Goal: Contribute content: Add original content to the website for others to see

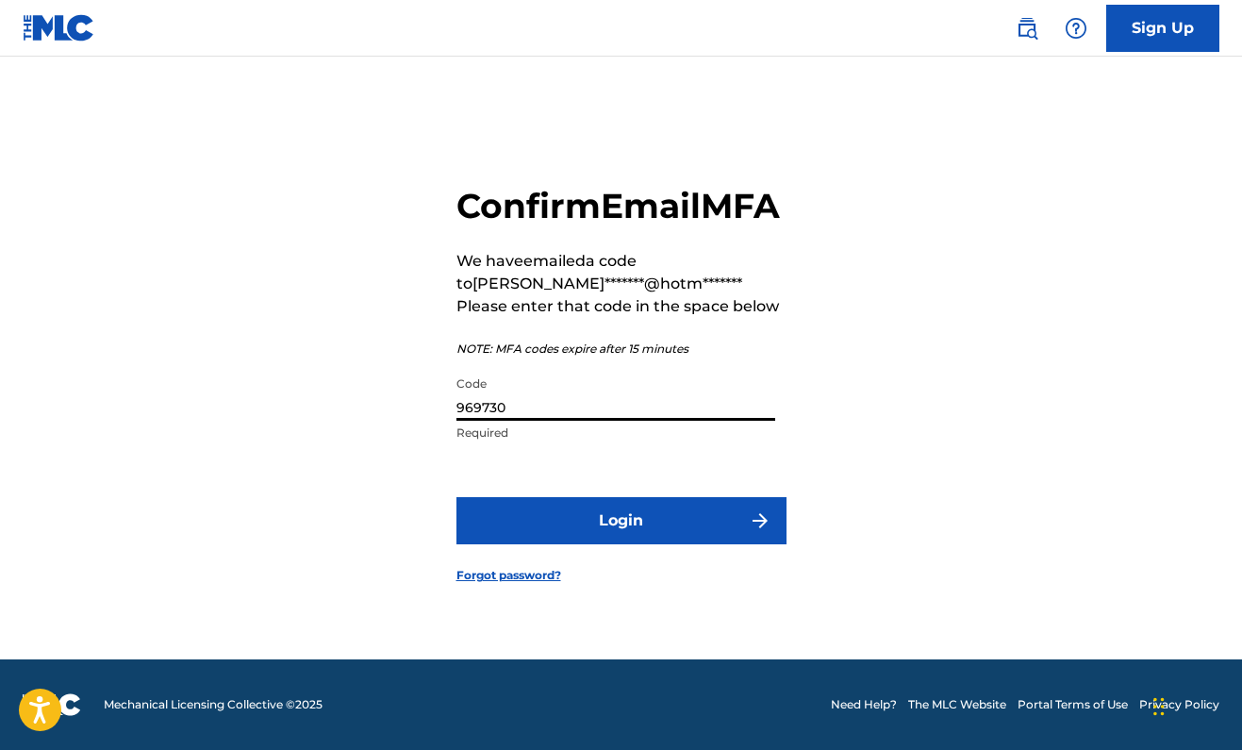
type input "969730"
click at [617, 567] on form "Confirm Email MFA We have emailed a code to [PERSON_NAME]*******@hotm******* Pl…" at bounding box center [621, 369] width 330 height 580
click at [628, 541] on button "Login" at bounding box center [621, 520] width 330 height 47
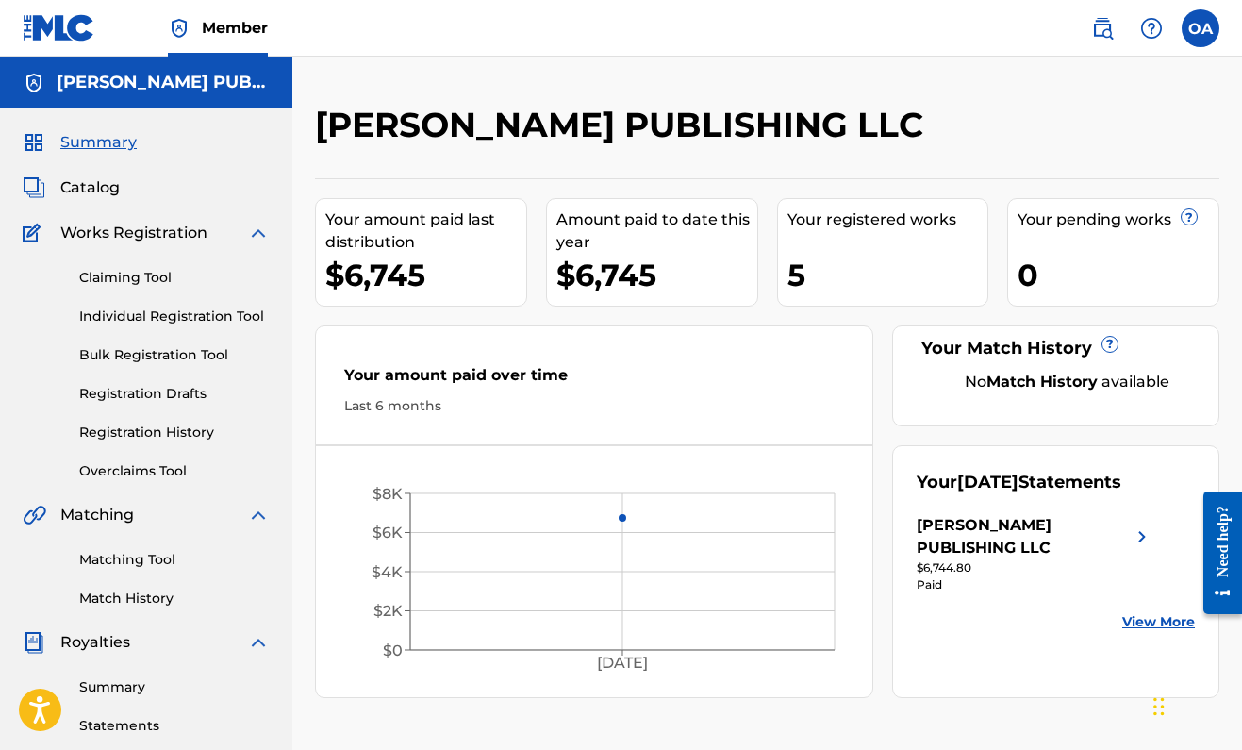
click at [82, 182] on span "Catalog" at bounding box center [89, 187] width 59 height 23
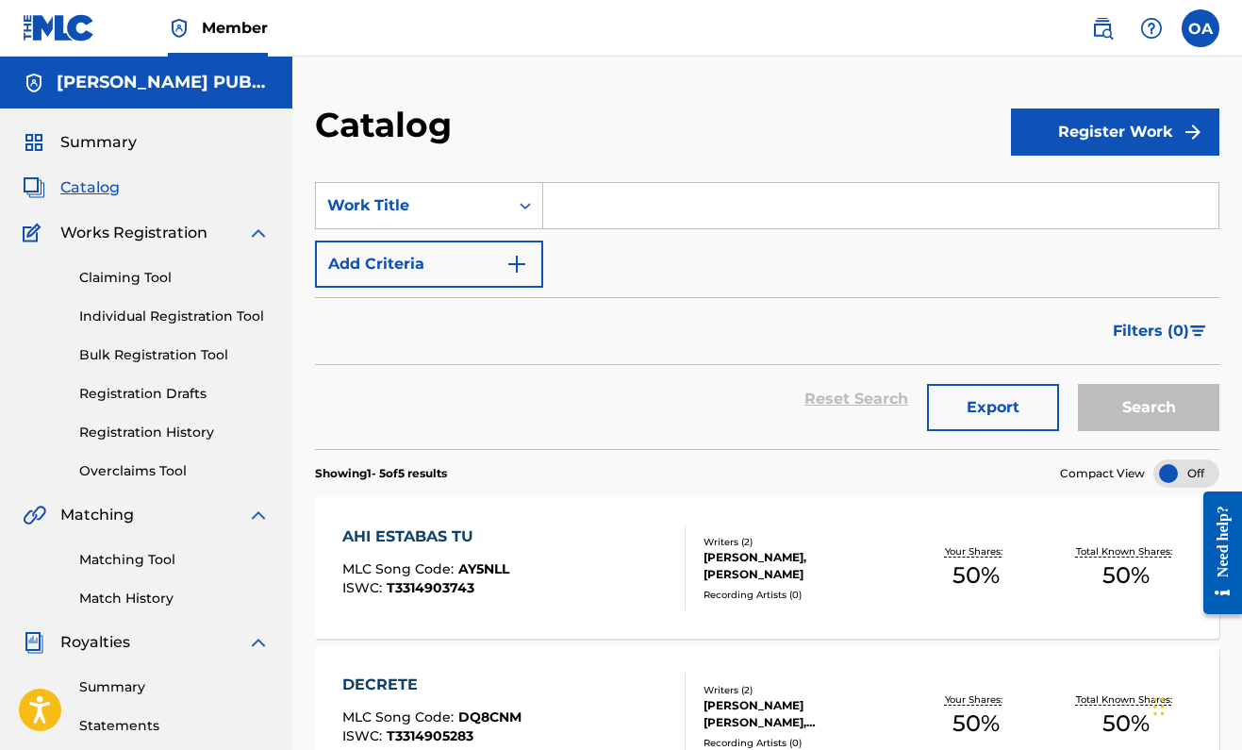
click at [145, 281] on link "Claiming Tool" at bounding box center [174, 278] width 190 height 20
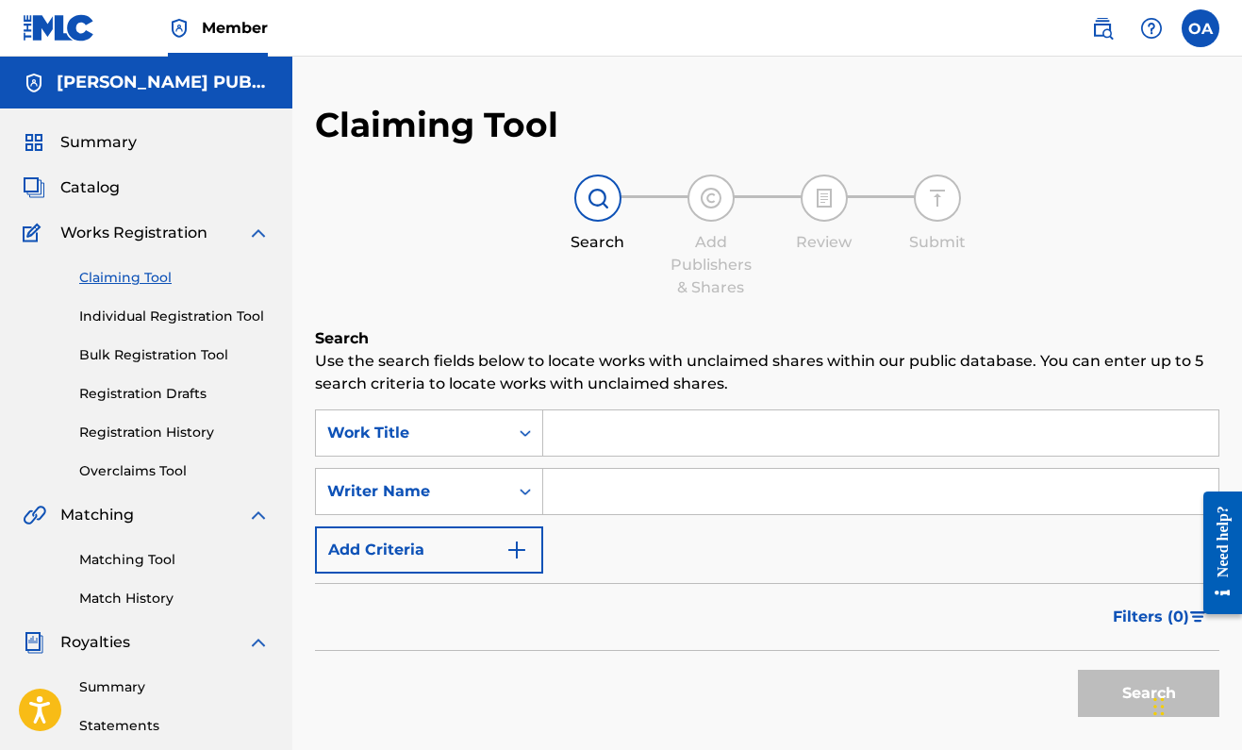
click at [663, 439] on input "Search Form" at bounding box center [880, 432] width 675 height 45
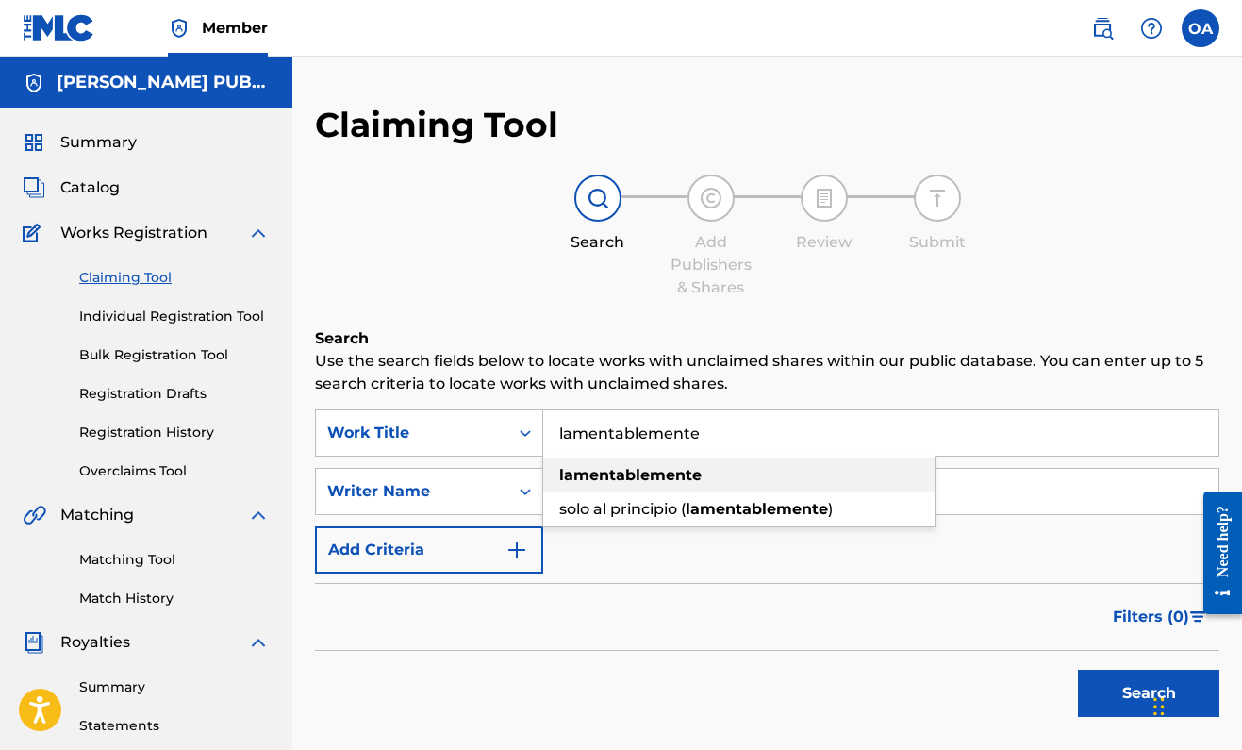
type input "lamentablemente"
click at [606, 486] on div "lamentablemente" at bounding box center [738, 475] width 391 height 34
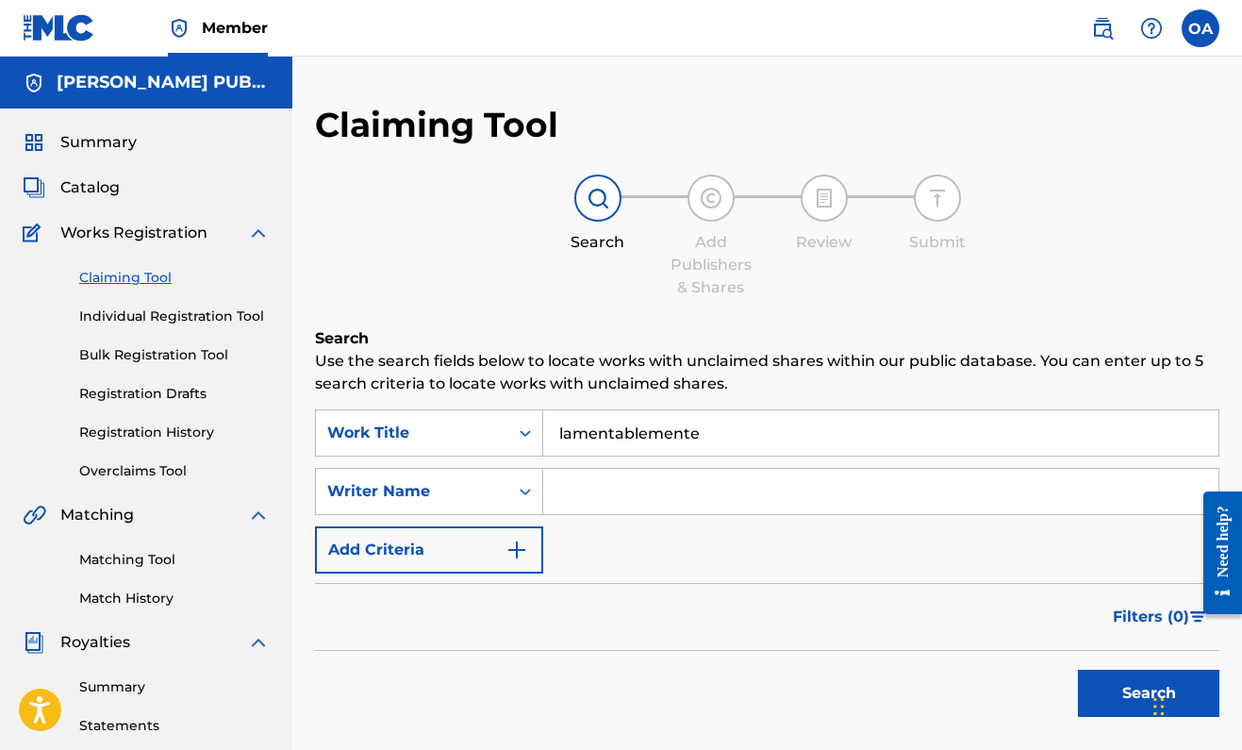
click at [602, 500] on input "Search Form" at bounding box center [880, 491] width 675 height 45
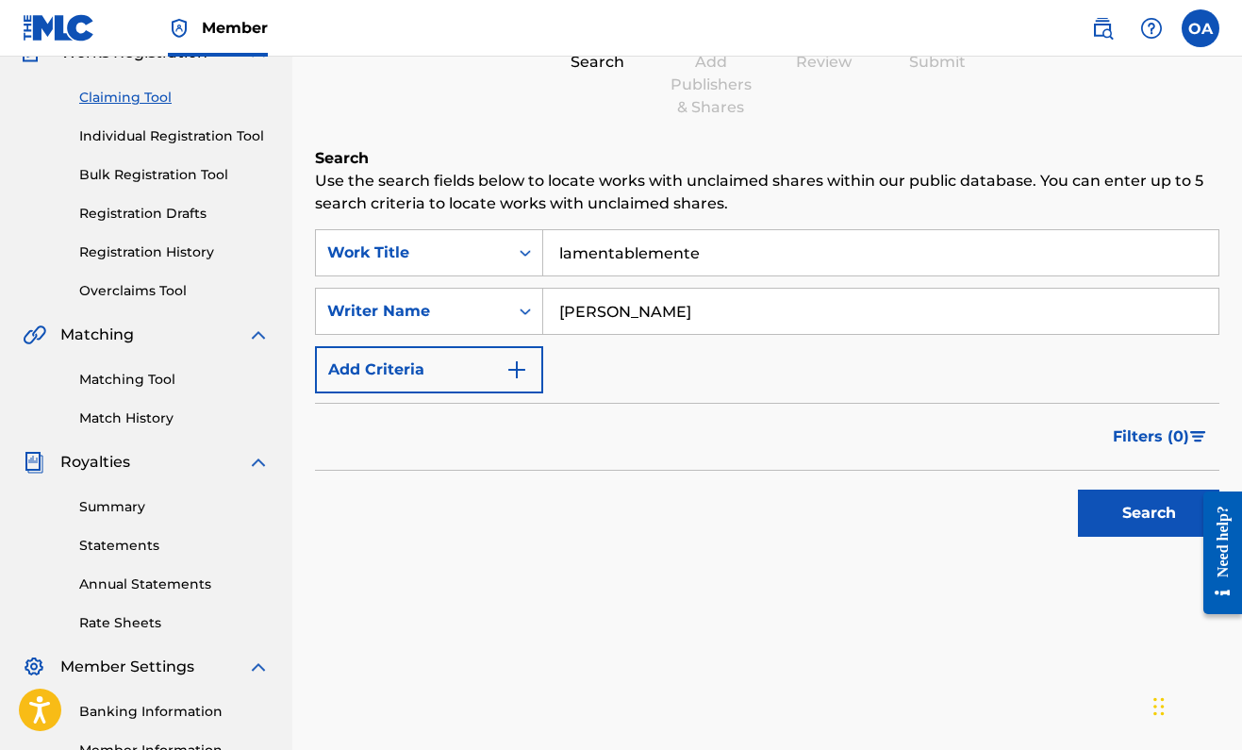
scroll to position [185, 0]
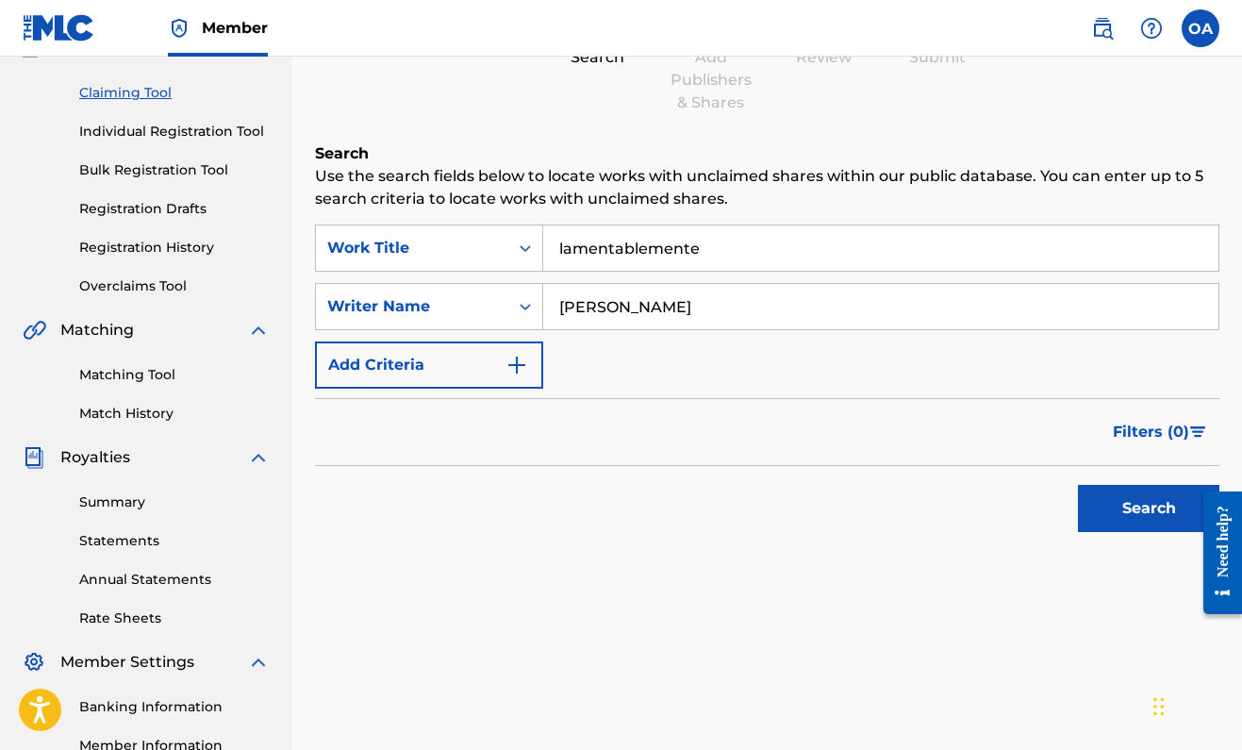
type input "[PERSON_NAME]"
click at [1113, 496] on button "Search" at bounding box center [1148, 508] width 141 height 47
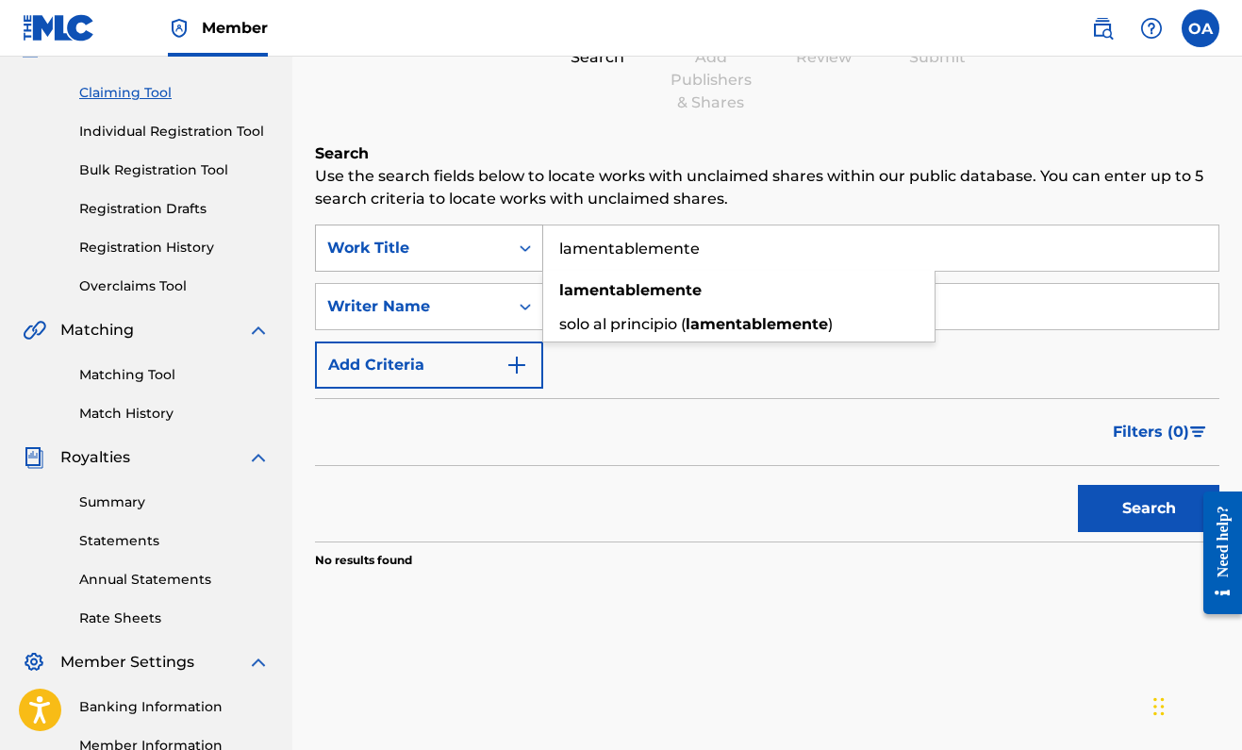
drag, startPoint x: 724, startPoint y: 247, endPoint x: 538, endPoint y: 239, distance: 186.0
click at [537, 239] on div "SearchWithCriteria8749d6ca-0ec3-47ba-bbd1-3bfae077d26b Work Title lamentablemen…" at bounding box center [767, 247] width 904 height 47
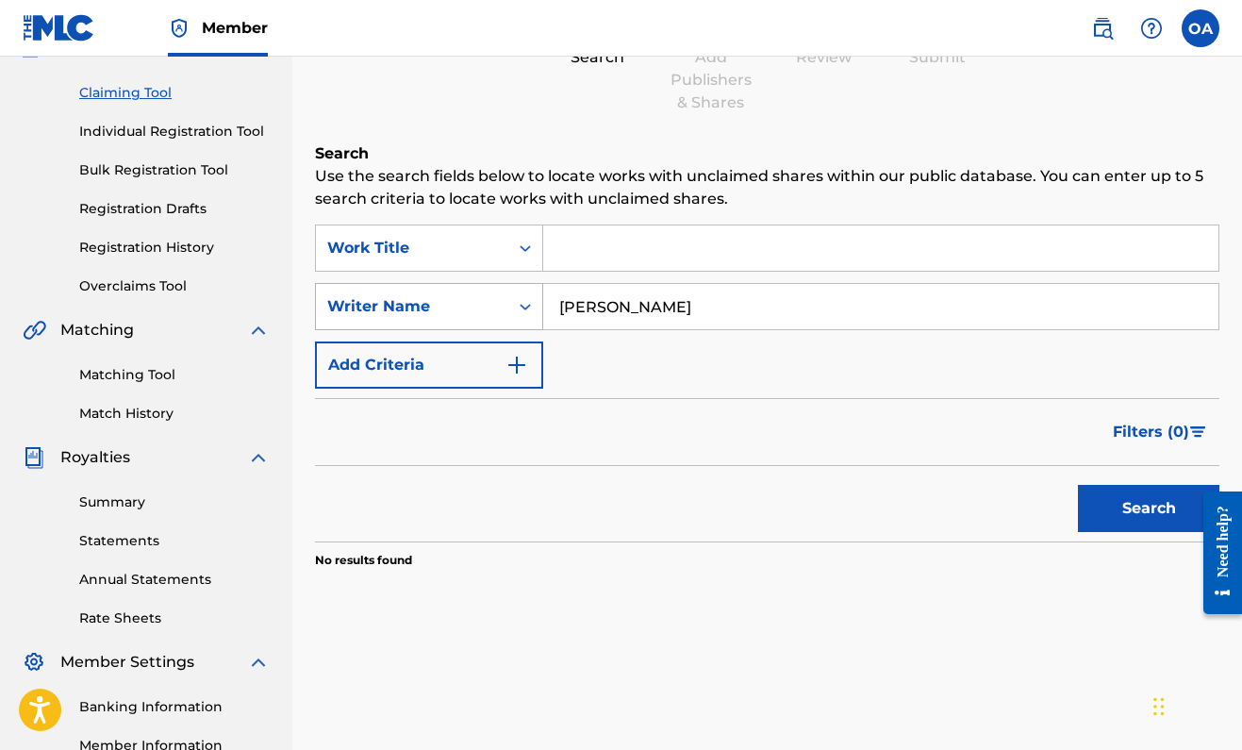
drag, startPoint x: 704, startPoint y: 309, endPoint x: 522, endPoint y: 301, distance: 181.3
click at [522, 301] on div "SearchWithCriteria17235eef-77e7-46aa-b2a0-1c57570eb2fb Writer Name [PERSON_NAME]" at bounding box center [767, 306] width 904 height 47
click at [558, 243] on input "Search Form" at bounding box center [880, 247] width 675 height 45
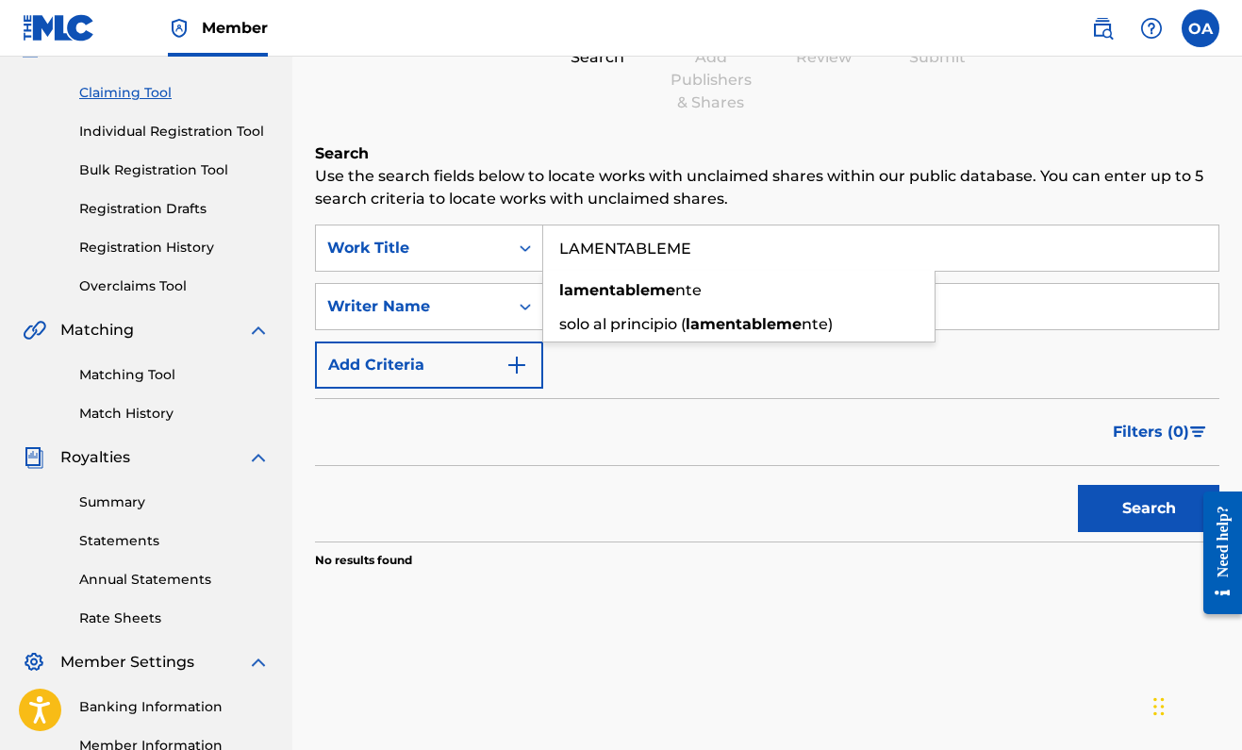
type input "LAMENTABLEME"
click at [587, 550] on section "No results found" at bounding box center [767, 554] width 904 height 27
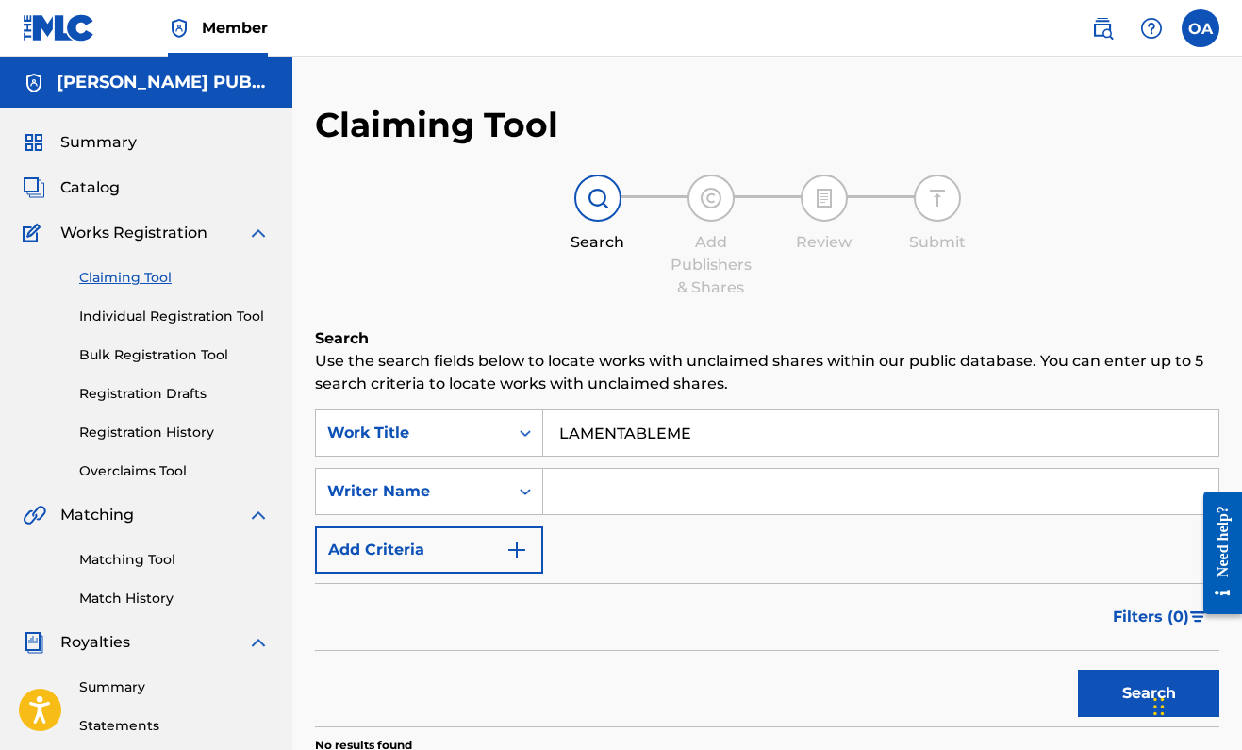
scroll to position [0, 0]
click at [707, 428] on input "LAMENTABLEME" at bounding box center [880, 432] width 675 height 45
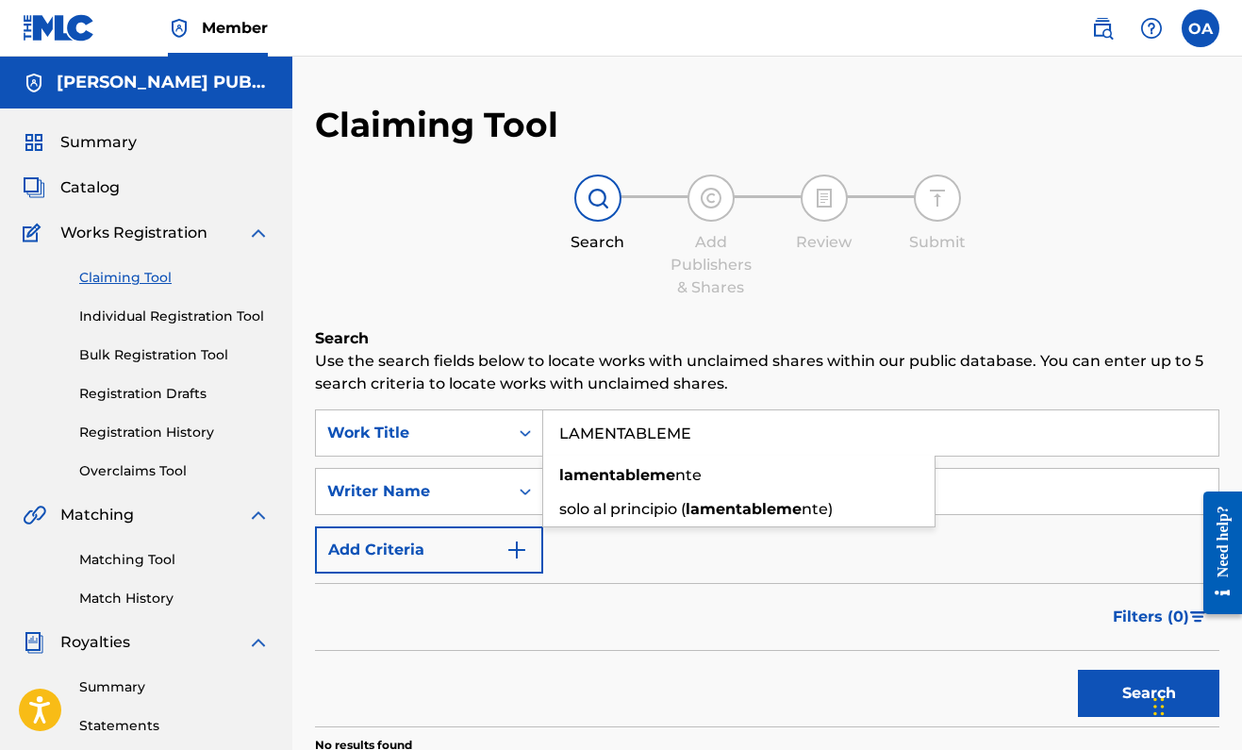
click at [707, 428] on input "LAMENTABLEME" at bounding box center [880, 432] width 675 height 45
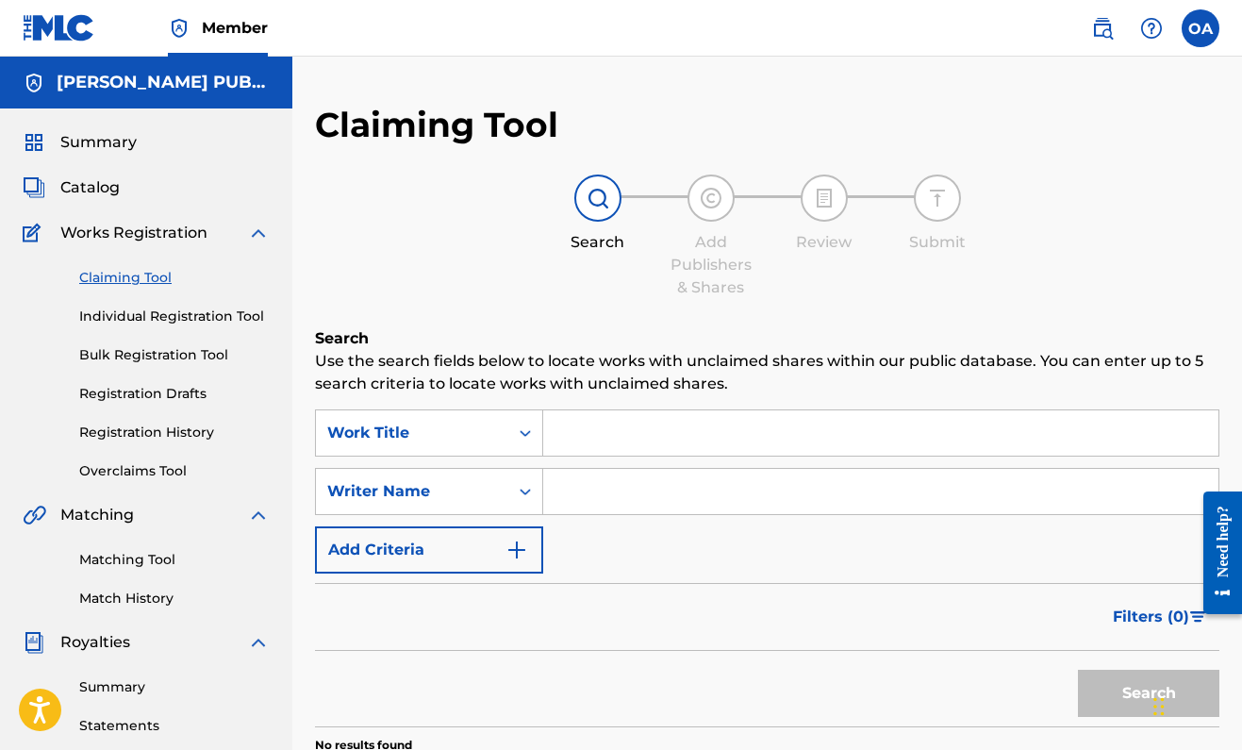
click at [618, 600] on div "Filters ( 0 )" at bounding box center [767, 617] width 904 height 68
click at [173, 322] on link "Individual Registration Tool" at bounding box center [174, 316] width 190 height 20
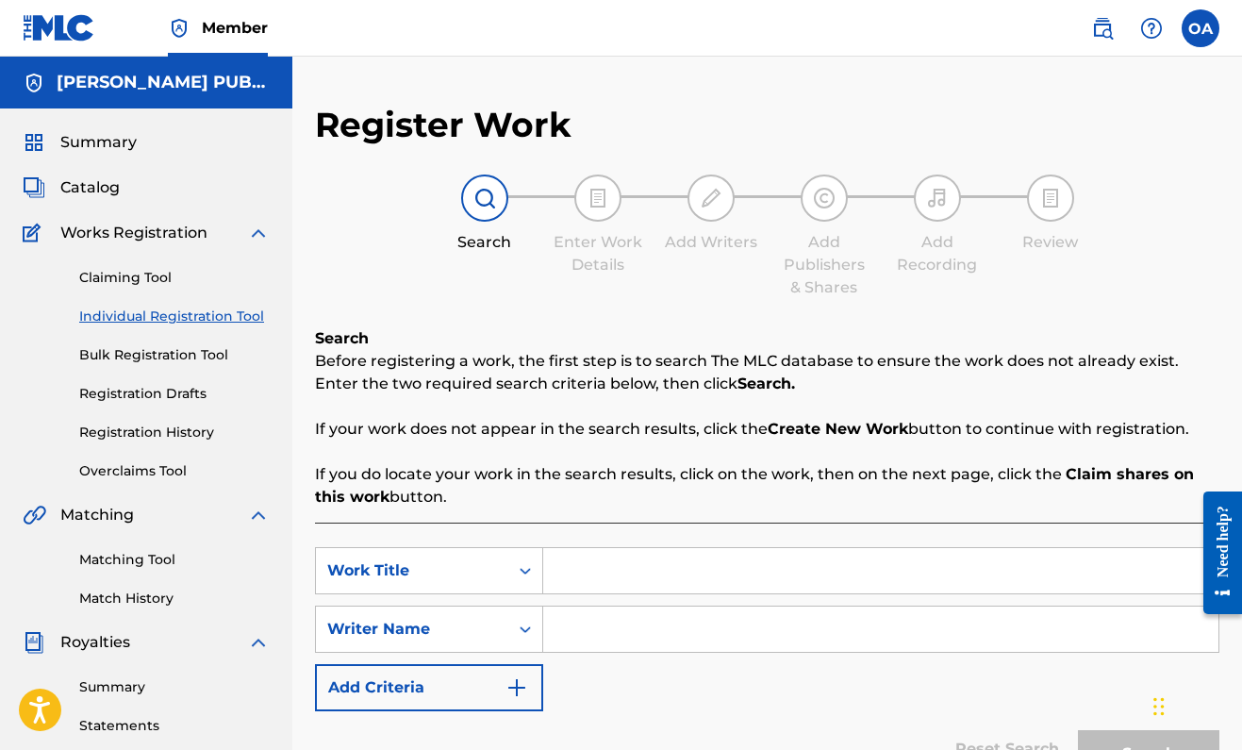
click at [626, 574] on input "Search Form" at bounding box center [880, 570] width 675 height 45
type input "Lamentablemente"
click at [628, 626] on input "Search Form" at bounding box center [880, 628] width 675 height 45
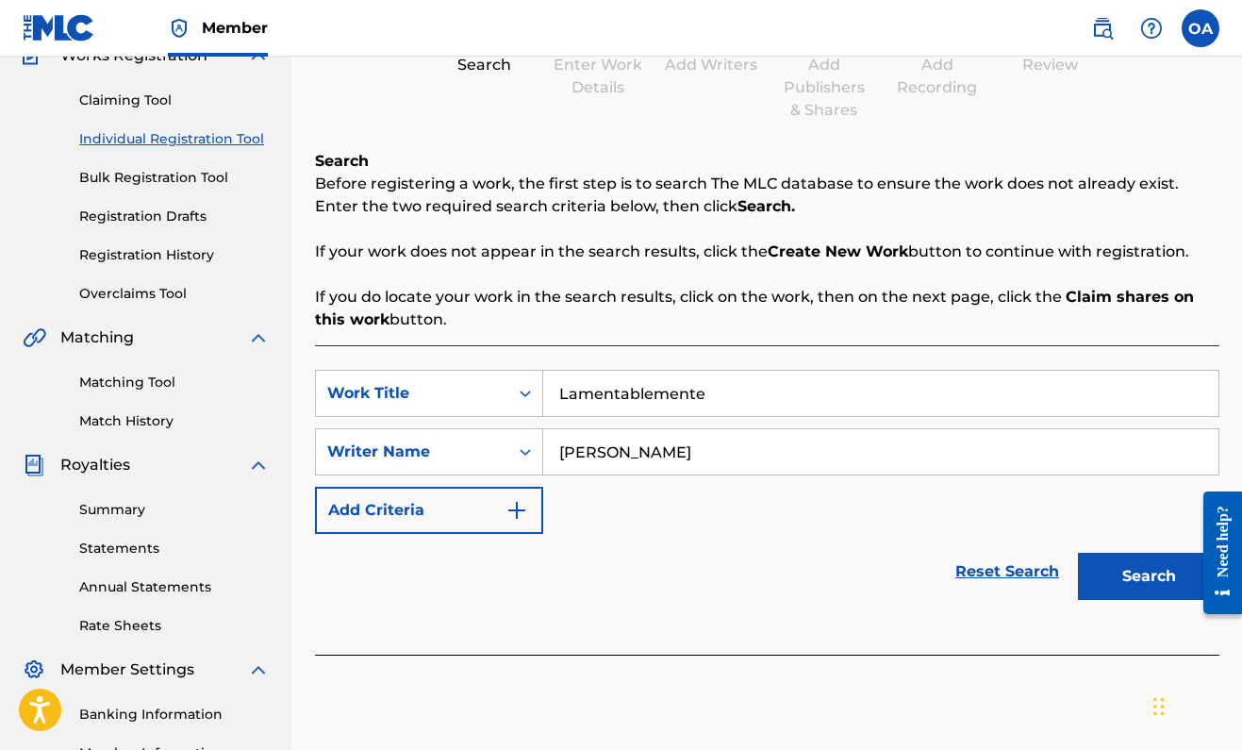
scroll to position [190, 0]
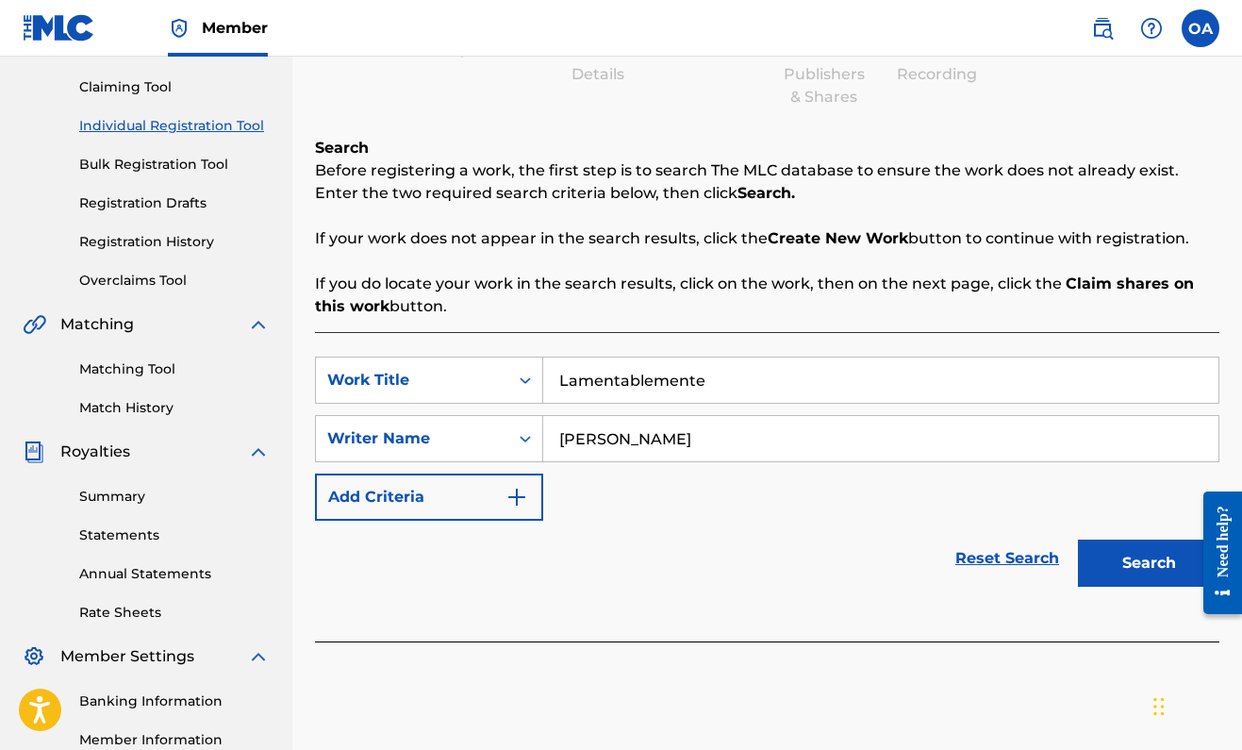
type input "[PERSON_NAME]"
click at [1135, 541] on button "Search" at bounding box center [1148, 562] width 141 height 47
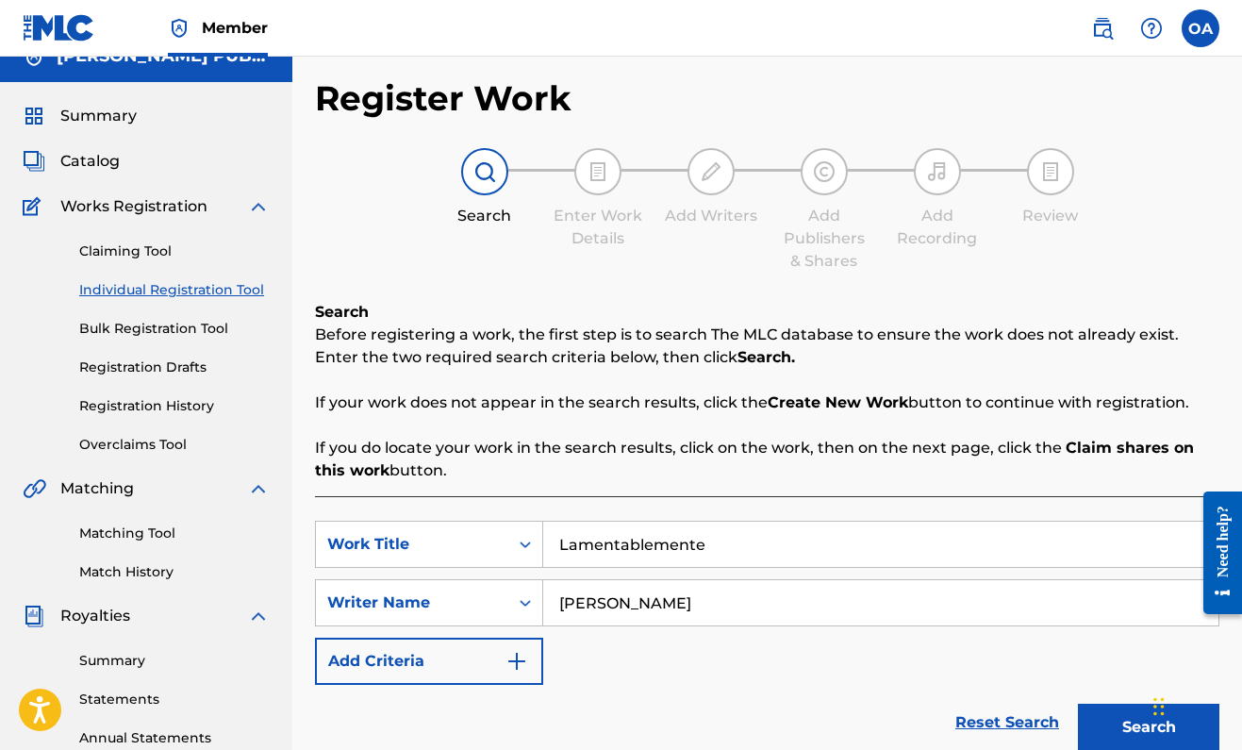
scroll to position [19, 0]
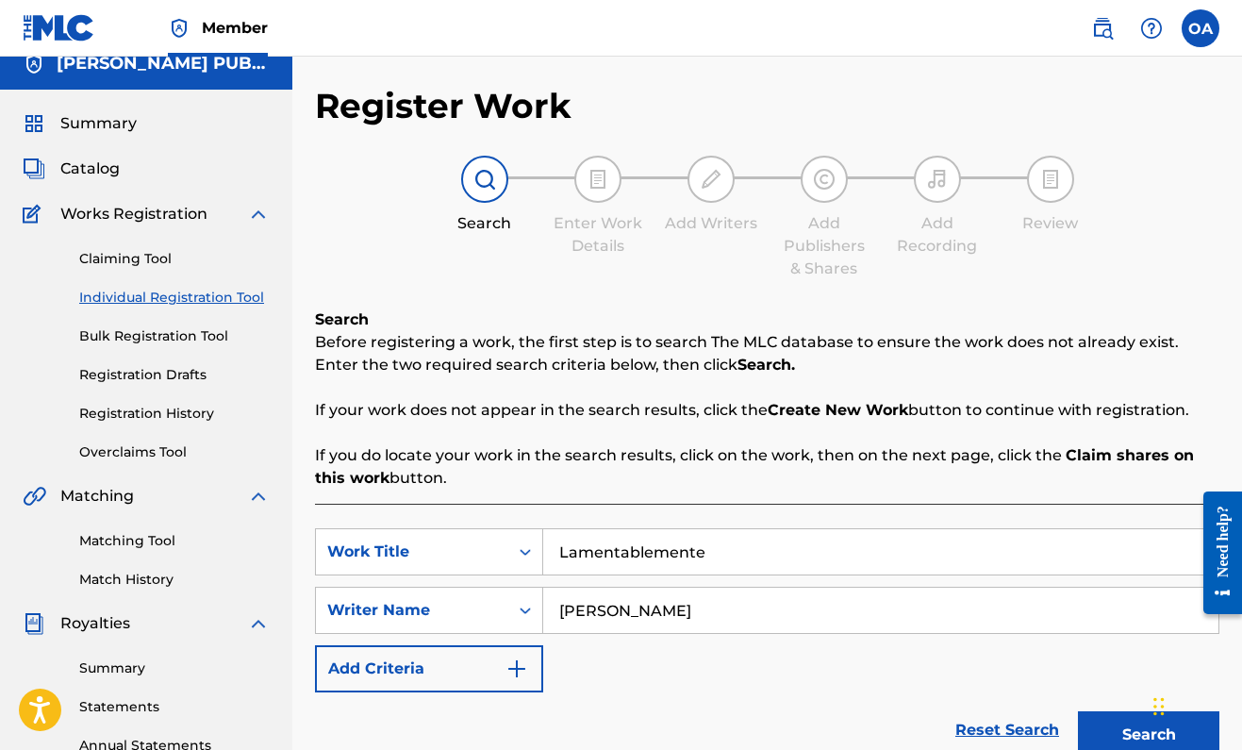
click at [710, 615] on input "[PERSON_NAME]" at bounding box center [880, 610] width 675 height 45
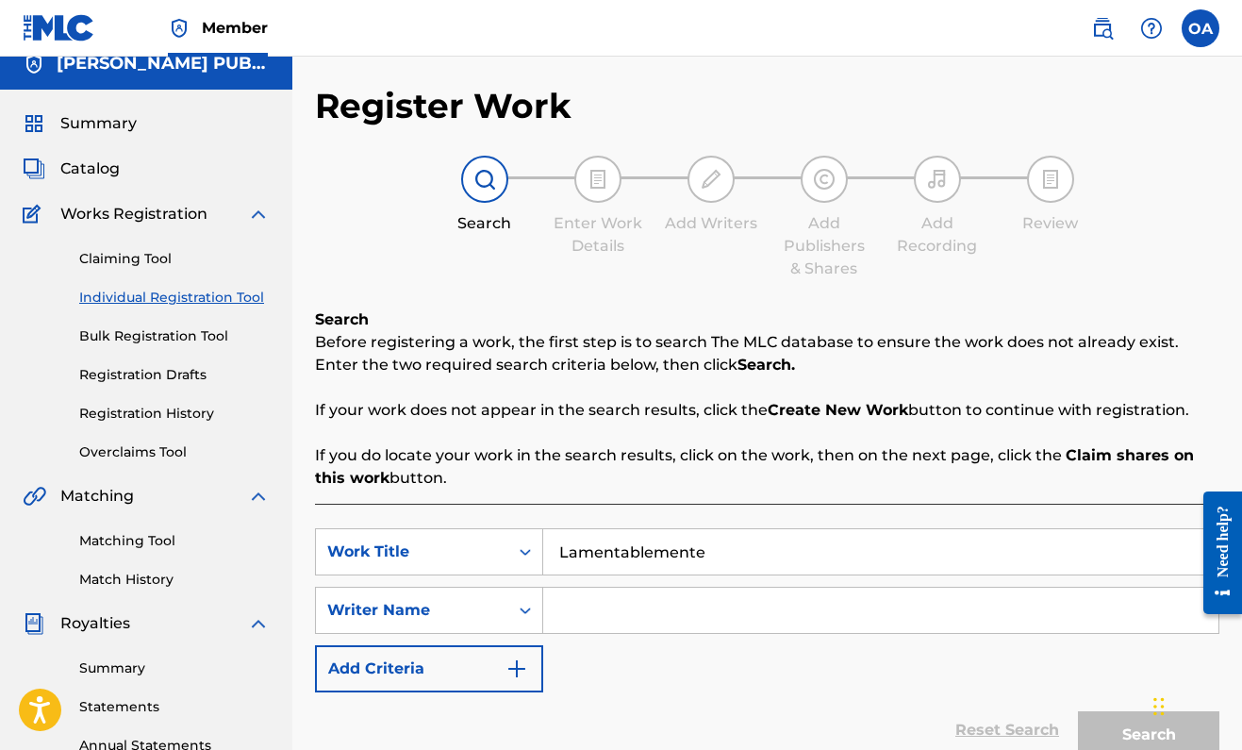
click at [753, 542] on input "Lamentablemente" at bounding box center [880, 551] width 675 height 45
click at [753, 541] on input "Lamentablemente" at bounding box center [880, 551] width 675 height 45
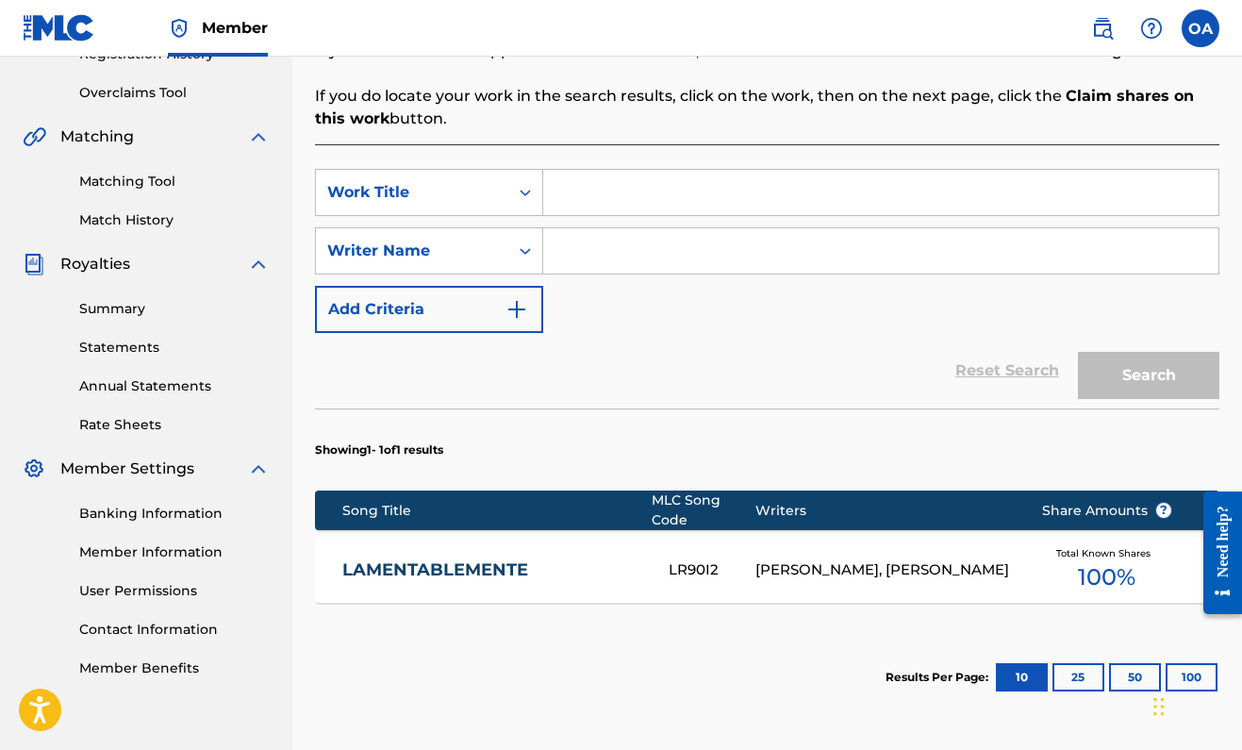
scroll to position [525, 0]
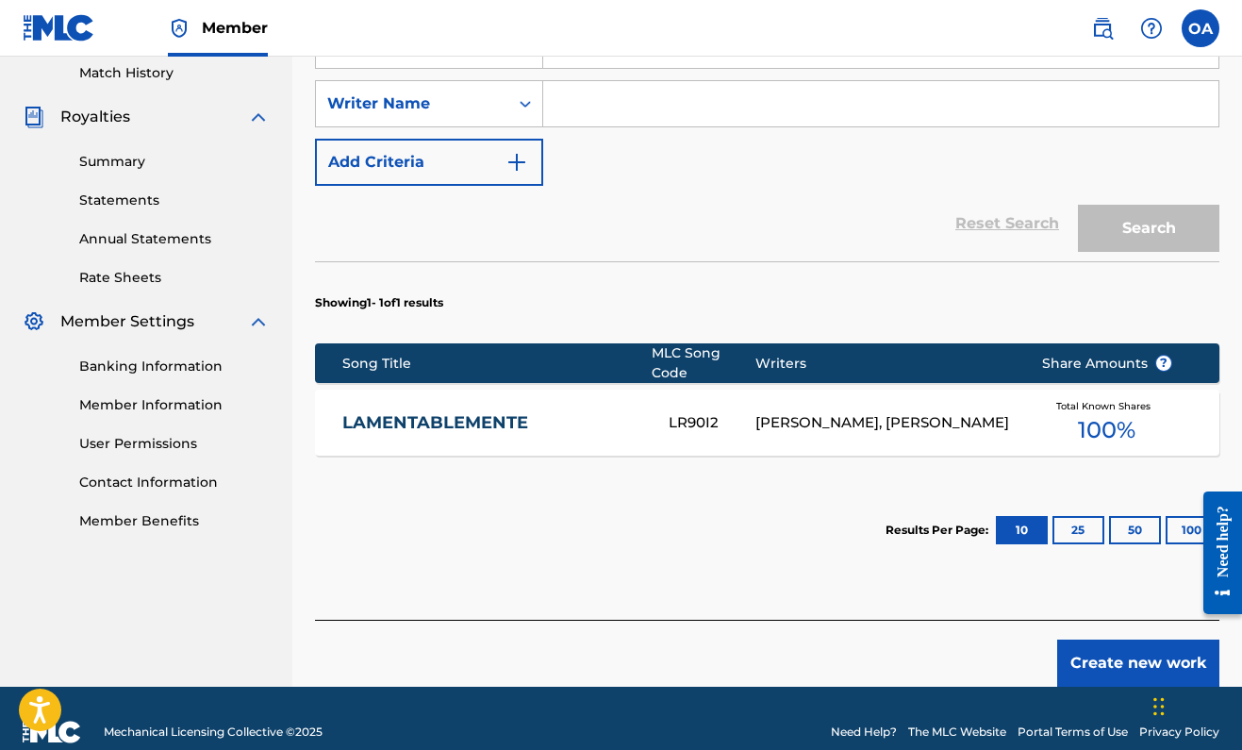
click at [503, 430] on link "LAMENTABLEMENTE" at bounding box center [493, 423] width 302 height 22
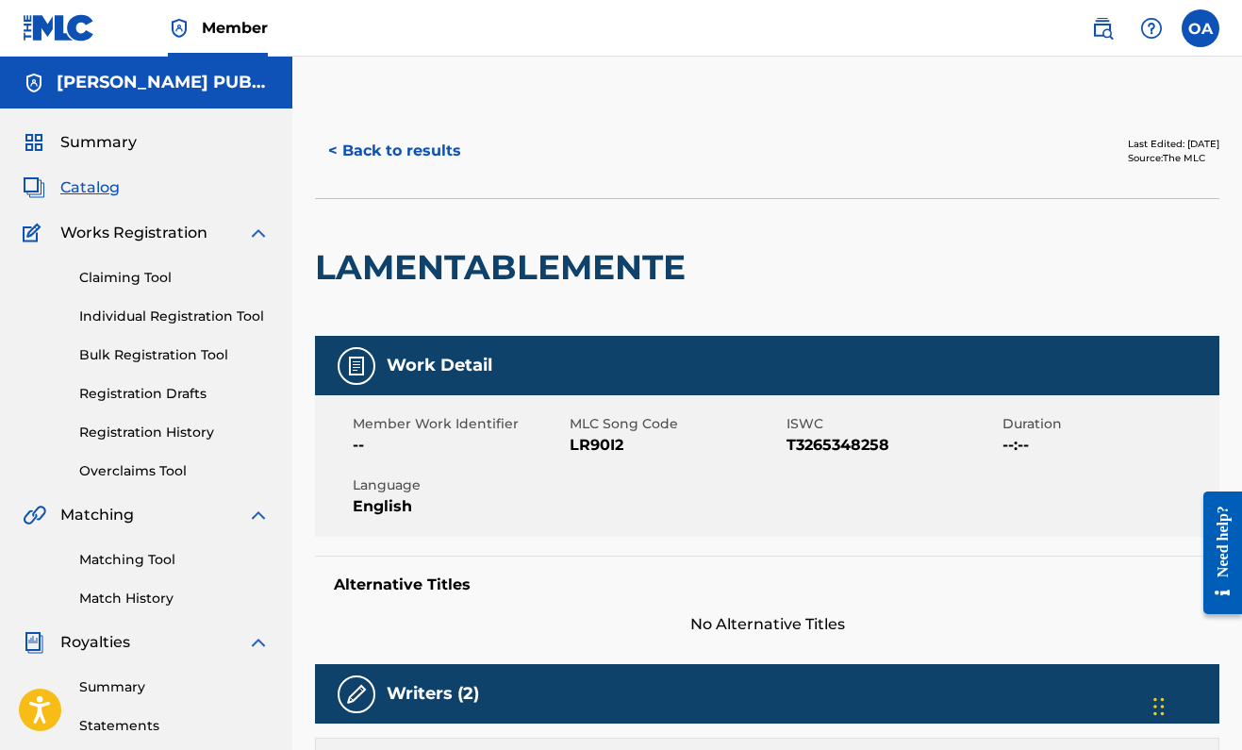
scroll to position [420, 0]
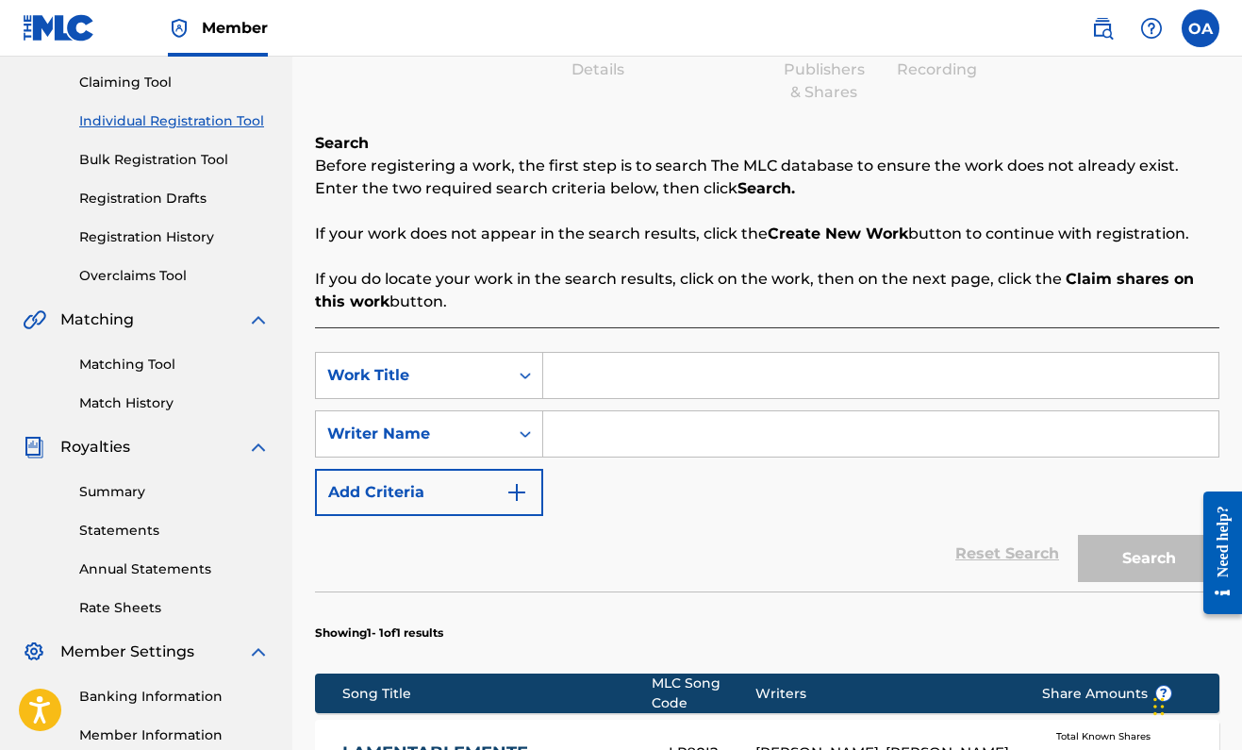
click at [666, 377] on input "Search Form" at bounding box center [880, 375] width 675 height 45
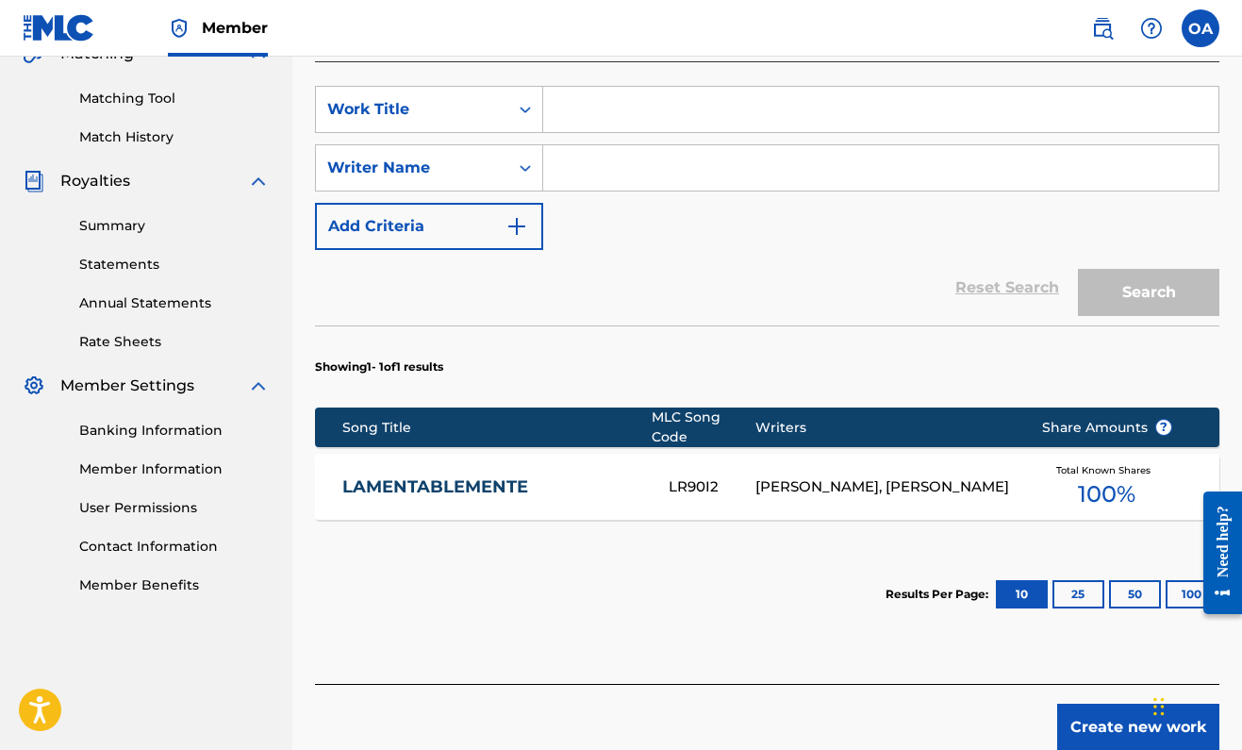
scroll to position [495, 0]
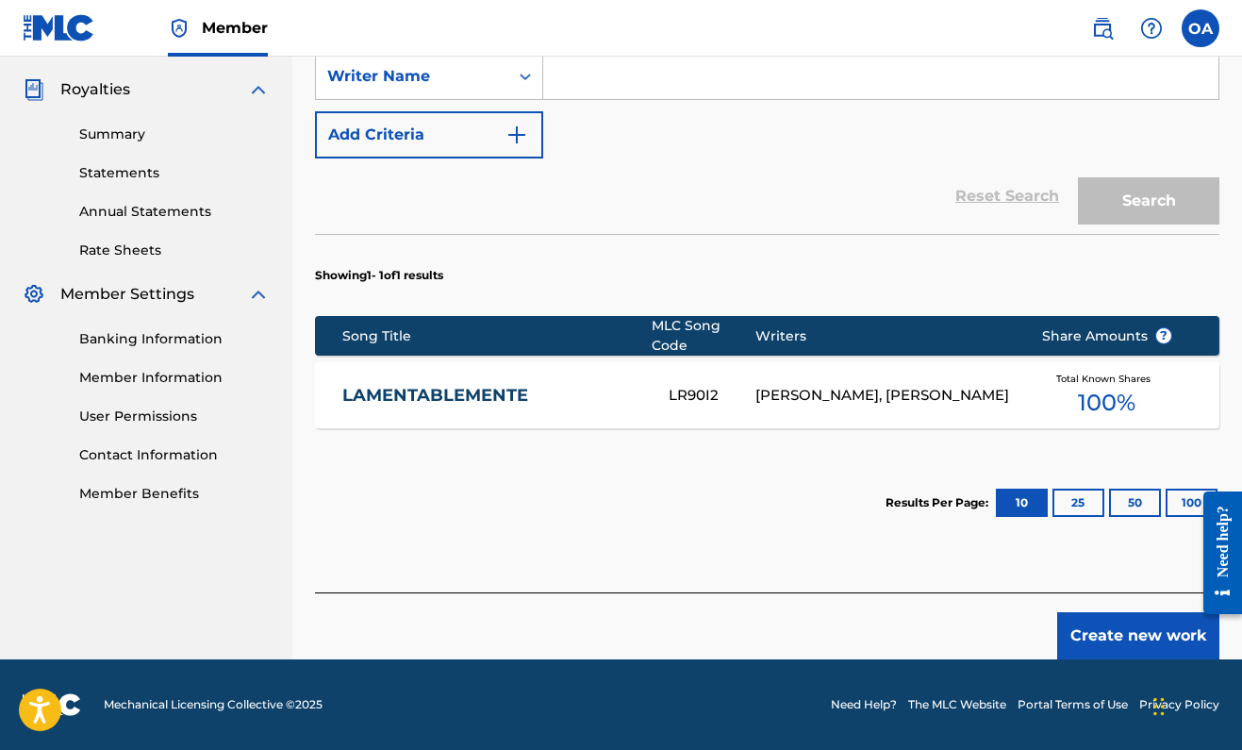
click at [1091, 640] on button "Create new work" at bounding box center [1138, 635] width 162 height 47
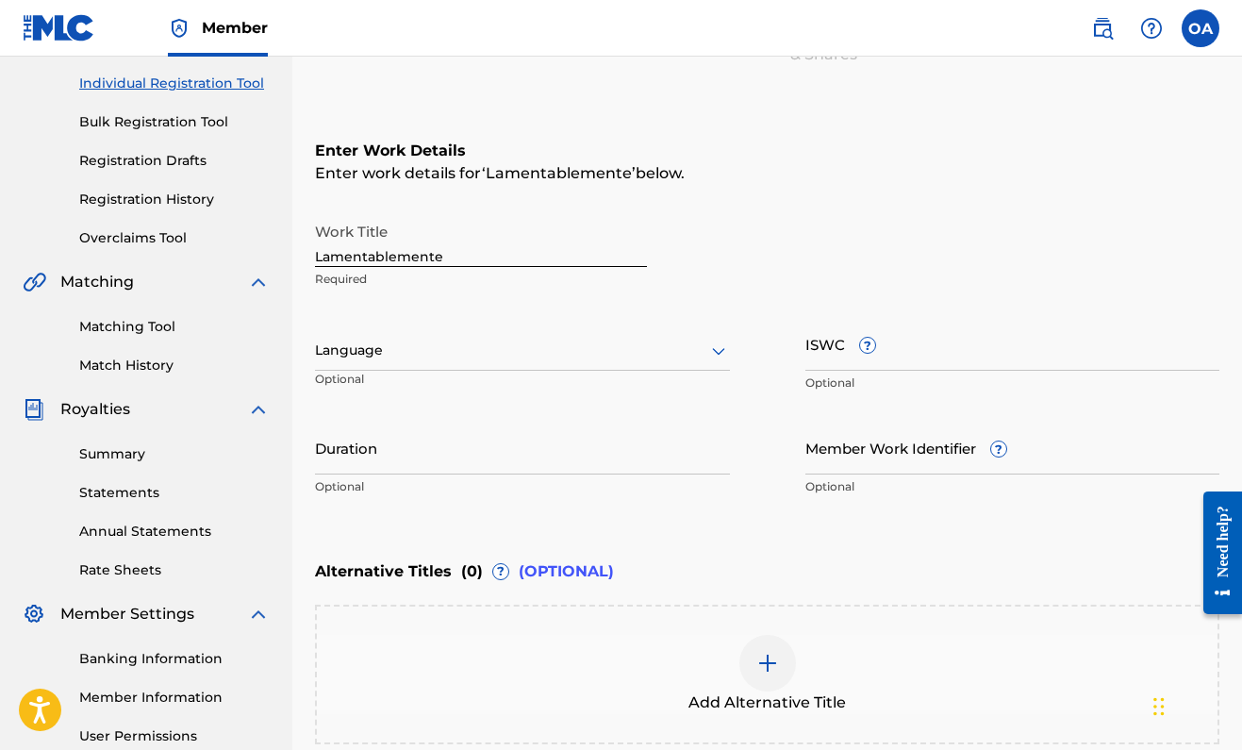
scroll to position [229, 0]
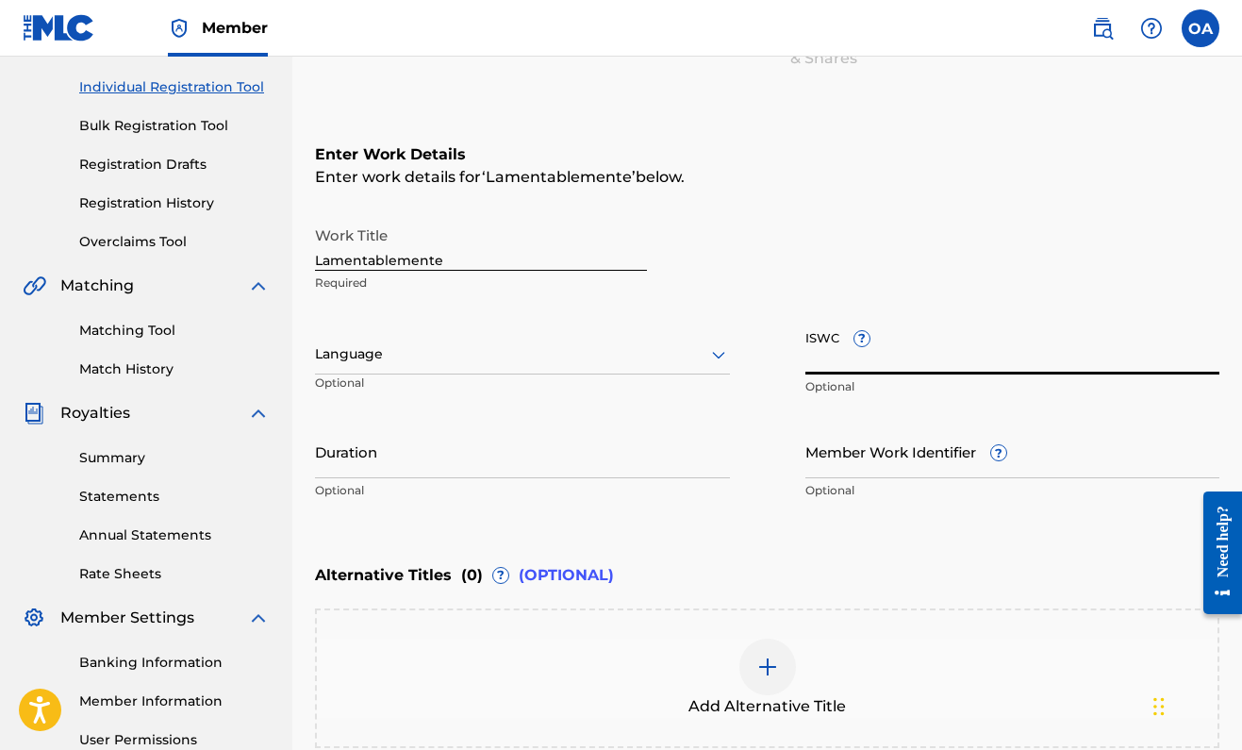
click at [902, 344] on input "ISWC ?" at bounding box center [1012, 348] width 415 height 54
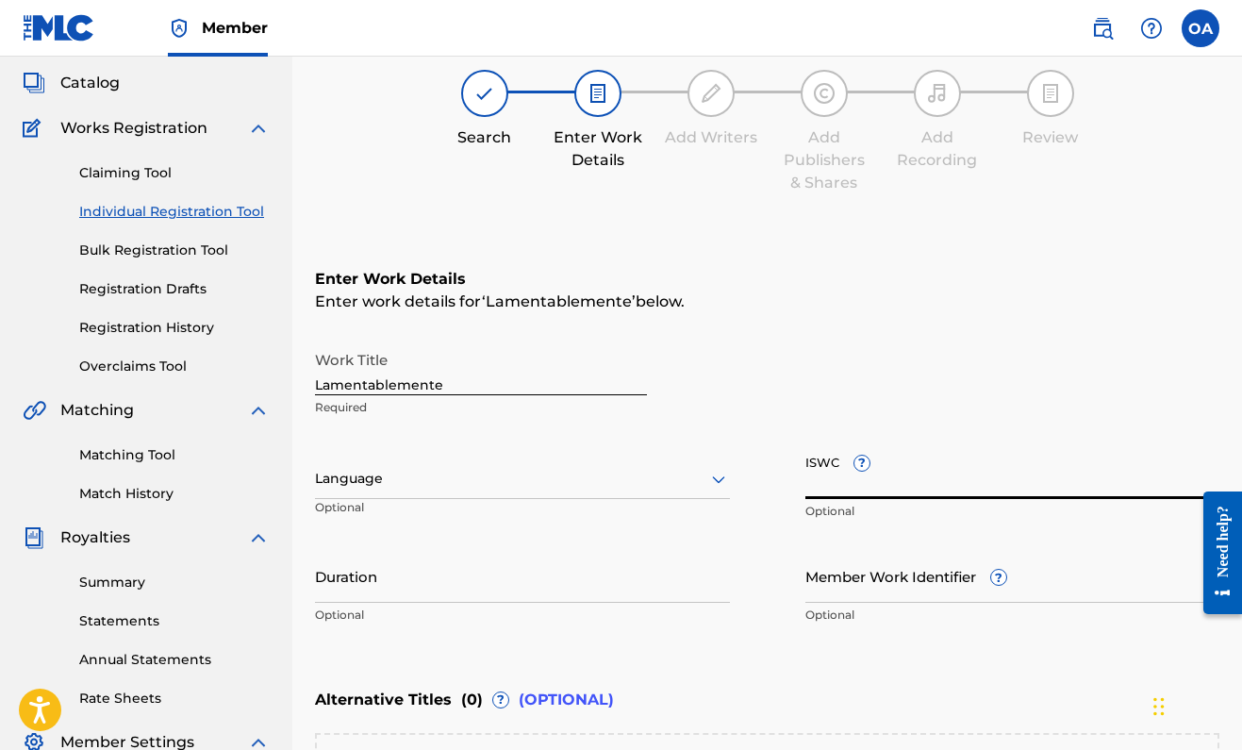
scroll to position [139, 0]
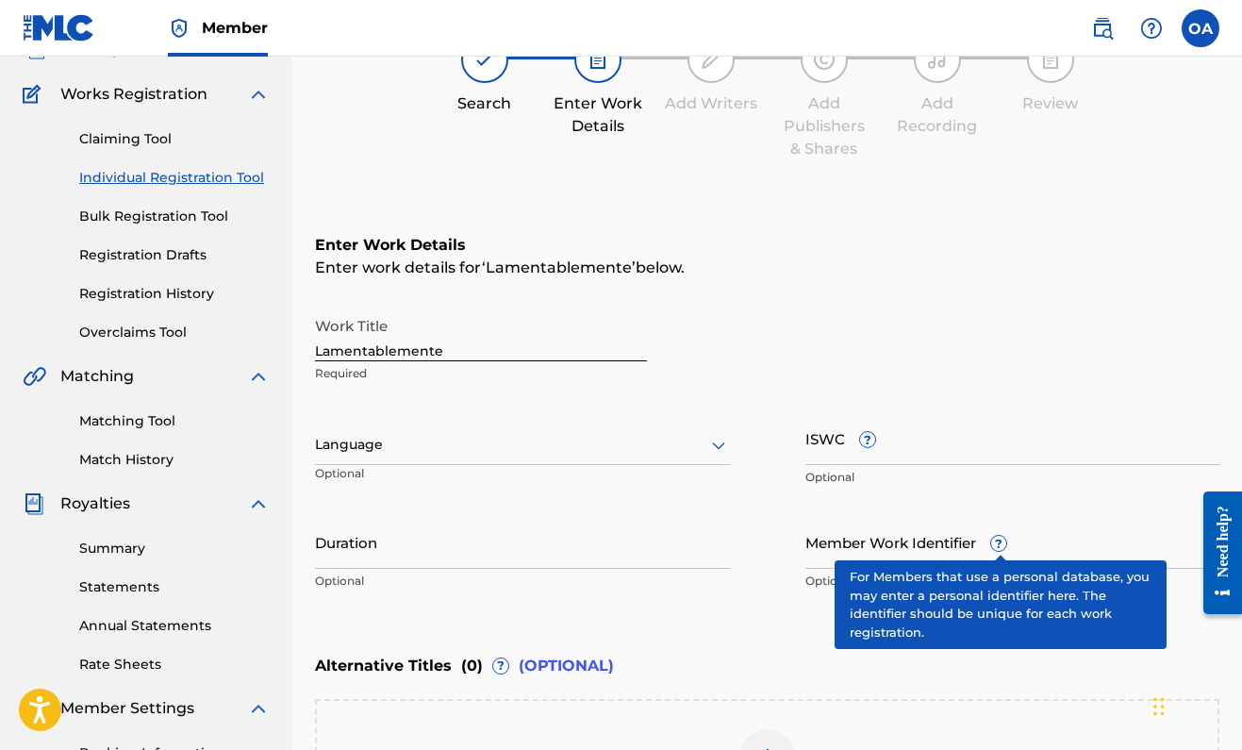
click at [998, 547] on span "?" at bounding box center [998, 543] width 15 height 15
click at [998, 547] on input "Member Work Identifier ?" at bounding box center [1012, 542] width 415 height 54
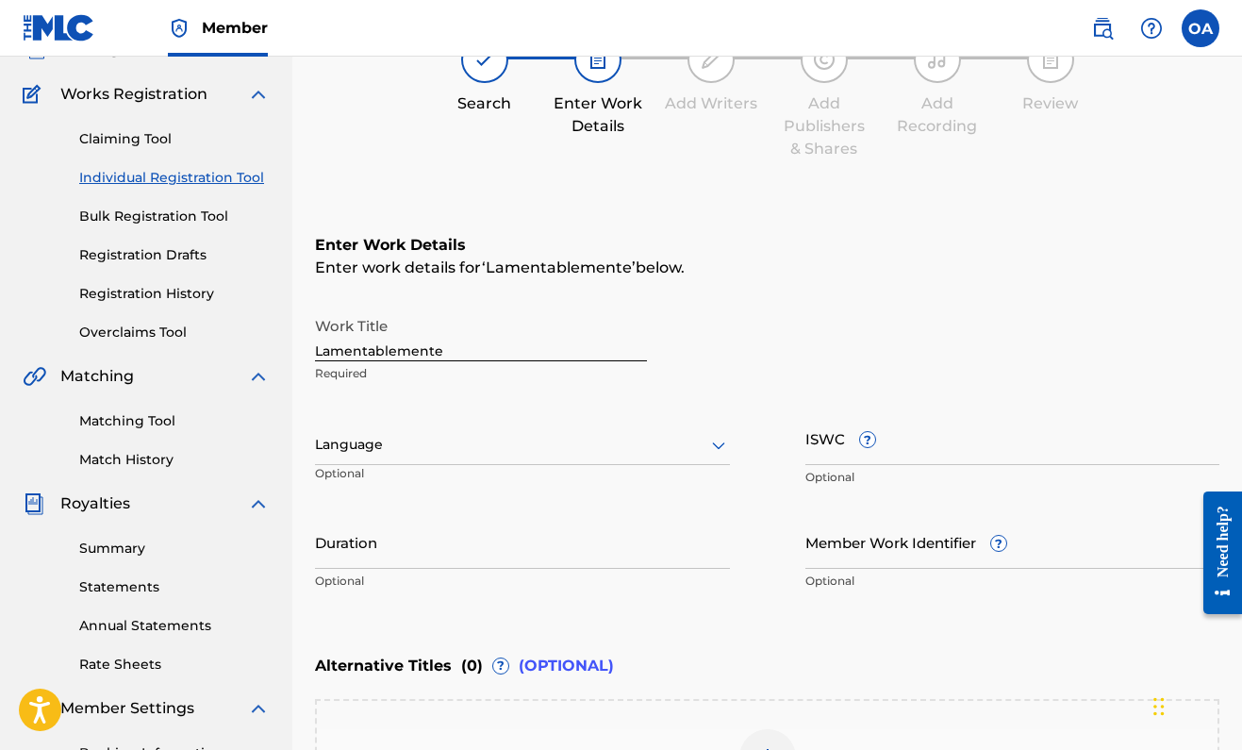
click at [986, 533] on div "Member Work Identifier ? Optional" at bounding box center [1012, 557] width 415 height 85
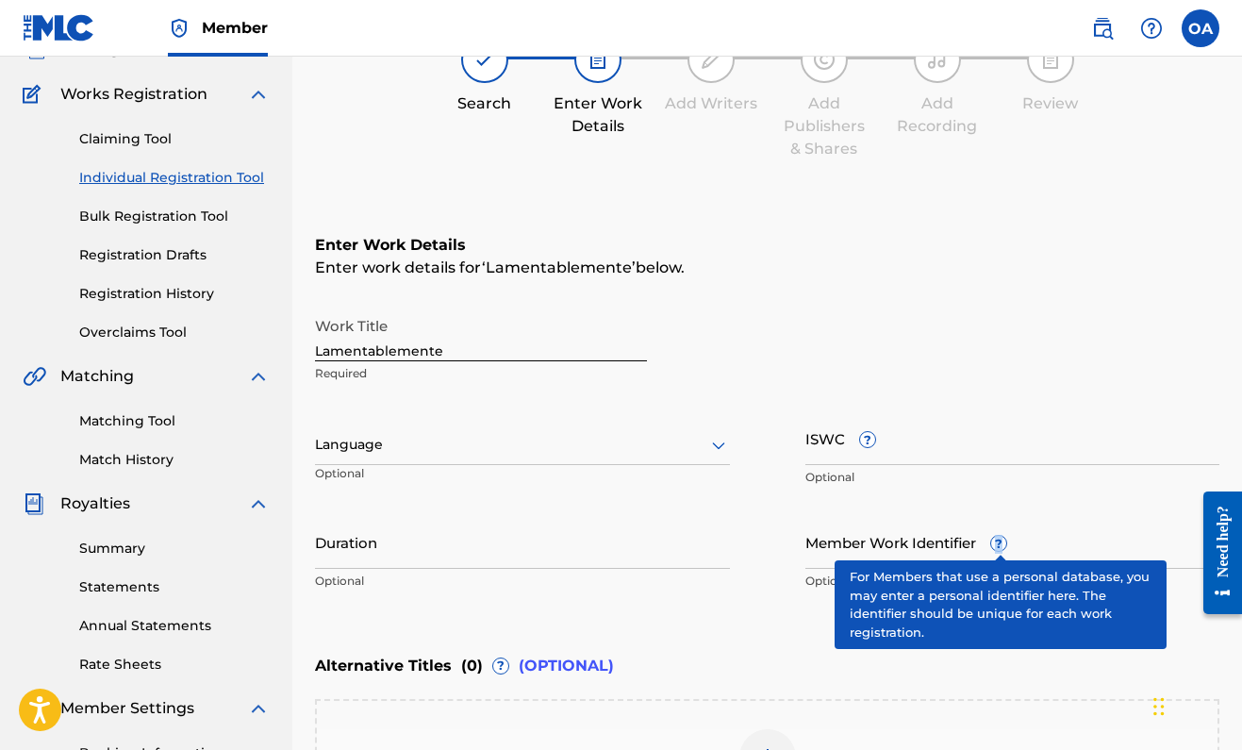
click at [997, 548] on span "?" at bounding box center [998, 543] width 15 height 15
click at [997, 548] on input "Member Work Identifier ?" at bounding box center [1012, 542] width 415 height 54
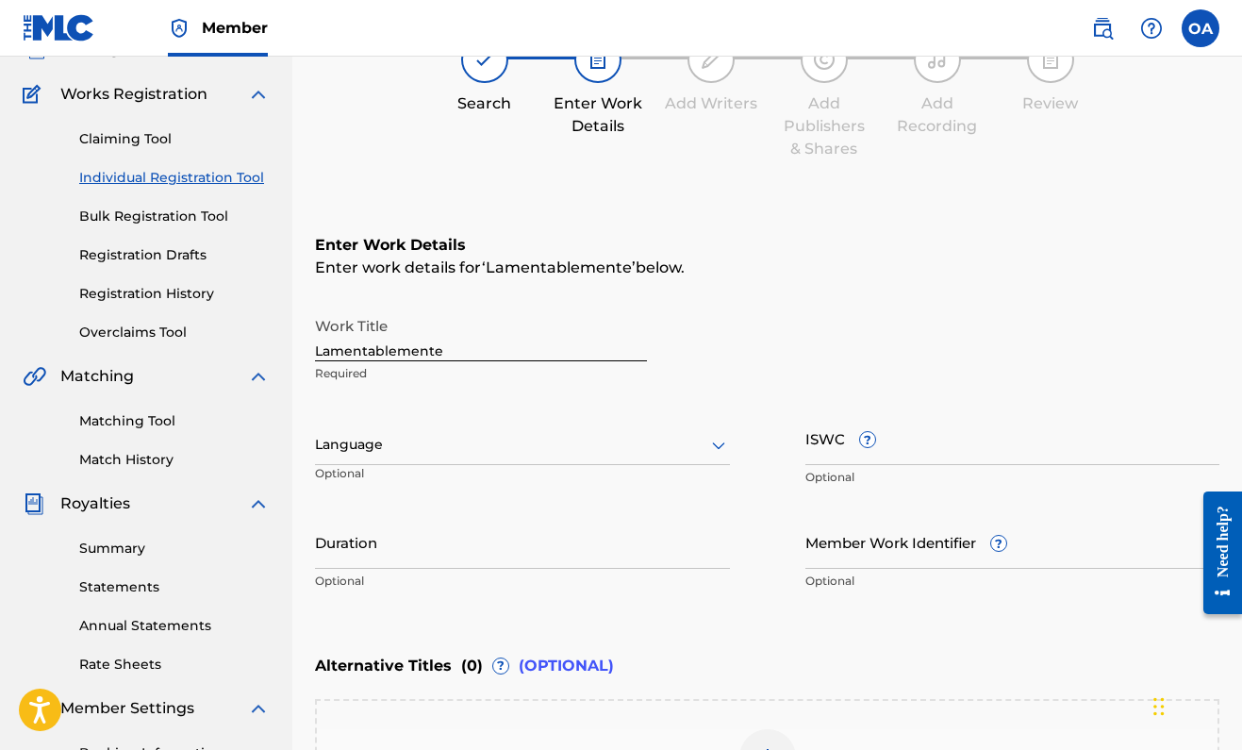
click at [970, 368] on div "Work Title Lamentablemente Required" at bounding box center [767, 349] width 904 height 85
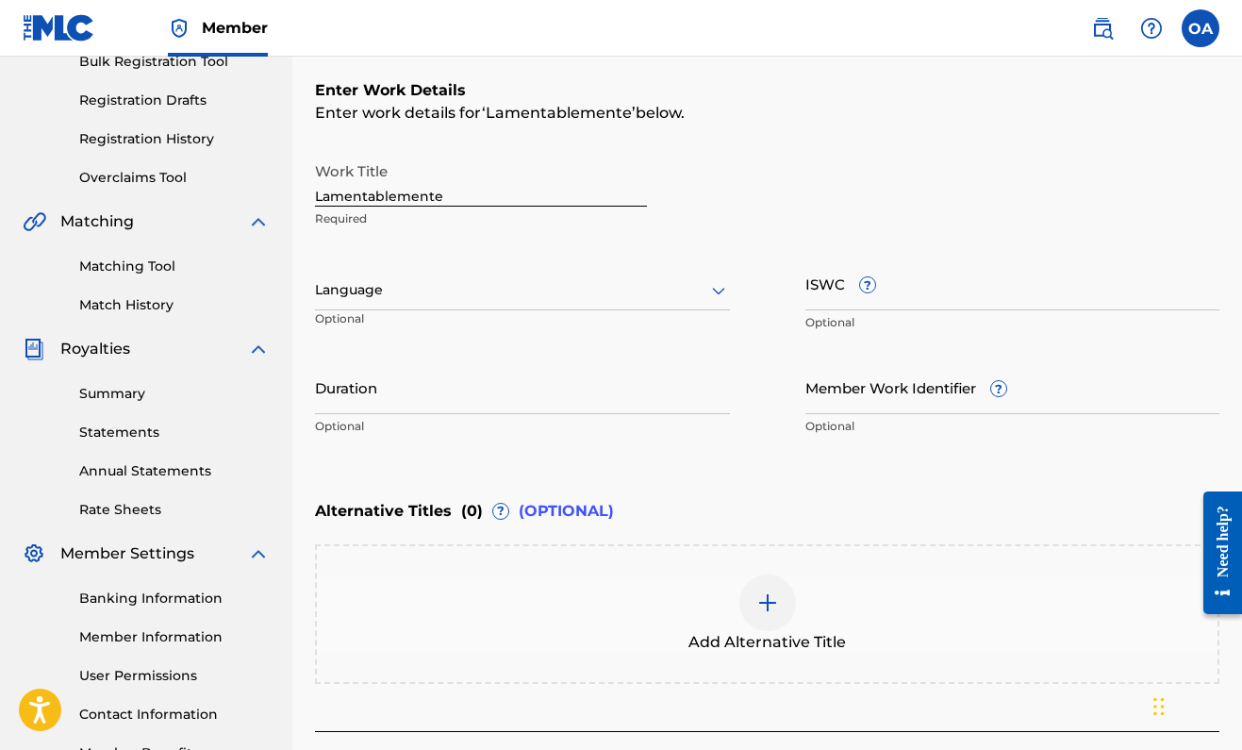
scroll to position [313, 0]
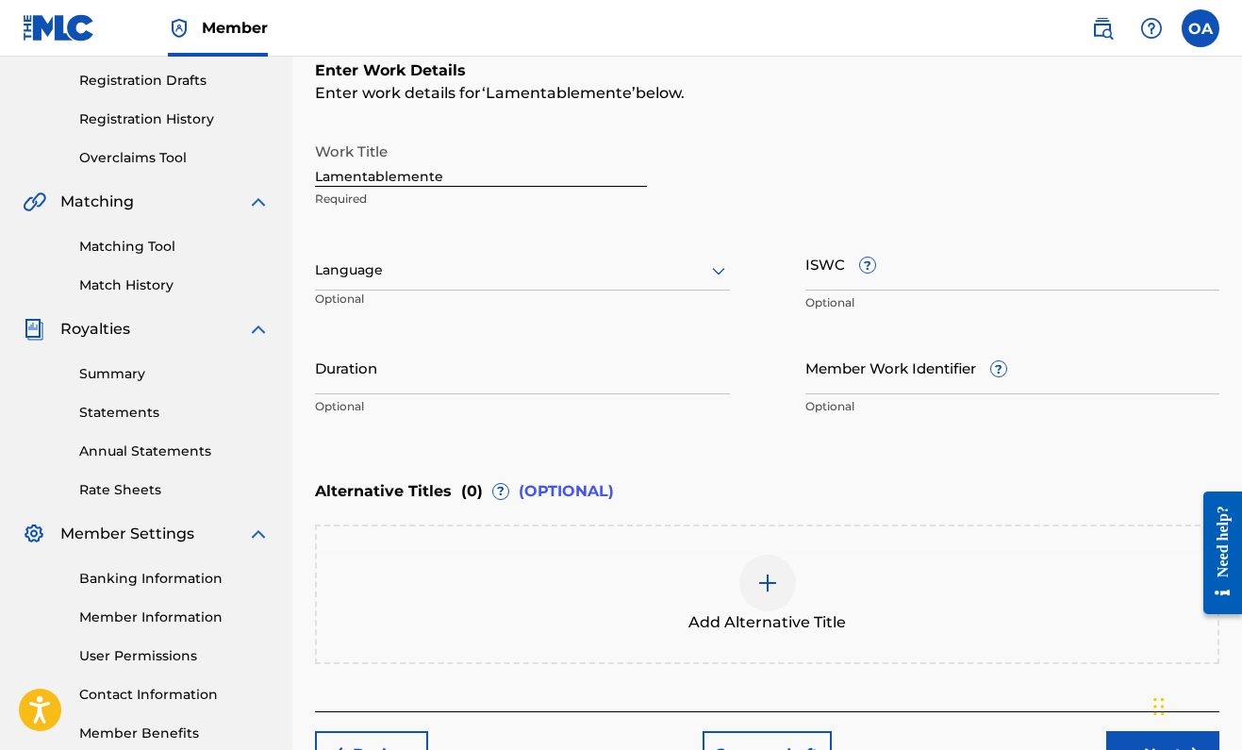
click at [467, 572] on div "Add Alternative Title" at bounding box center [767, 594] width 901 height 79
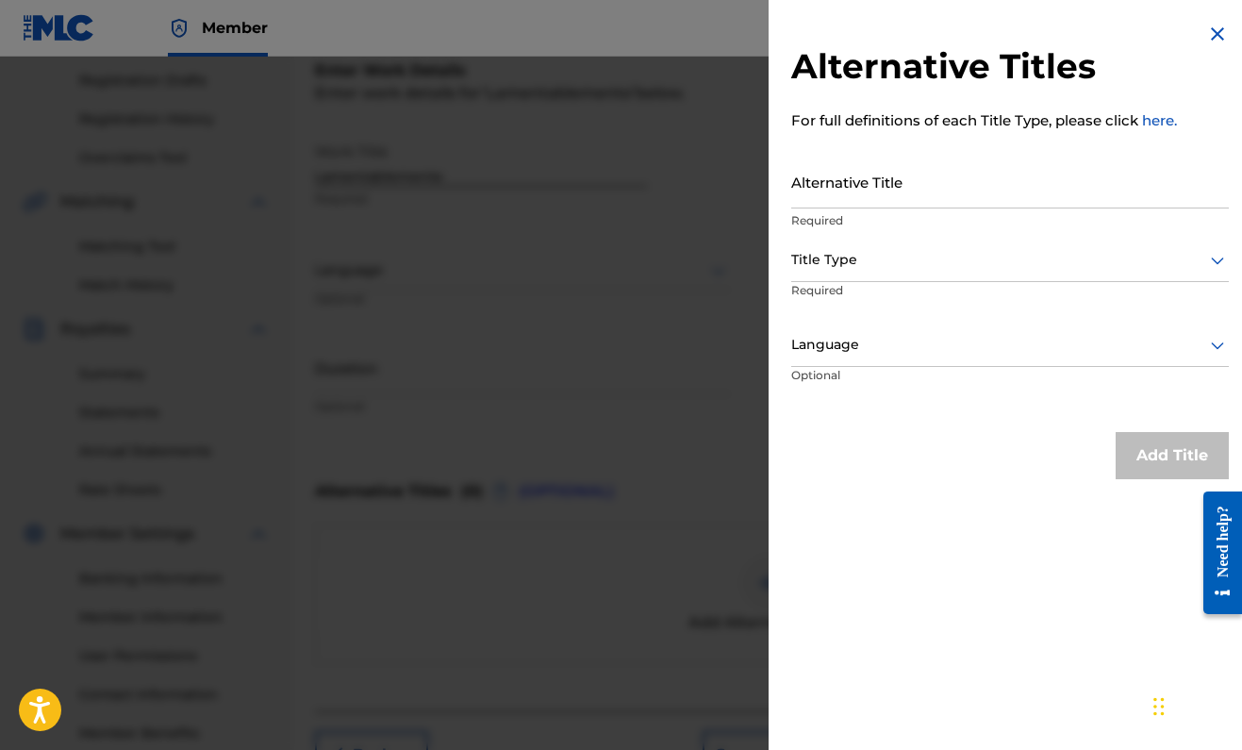
click at [890, 201] on input "Alternative Title" at bounding box center [1010, 182] width 438 height 54
click at [1215, 33] on img at bounding box center [1217, 34] width 23 height 23
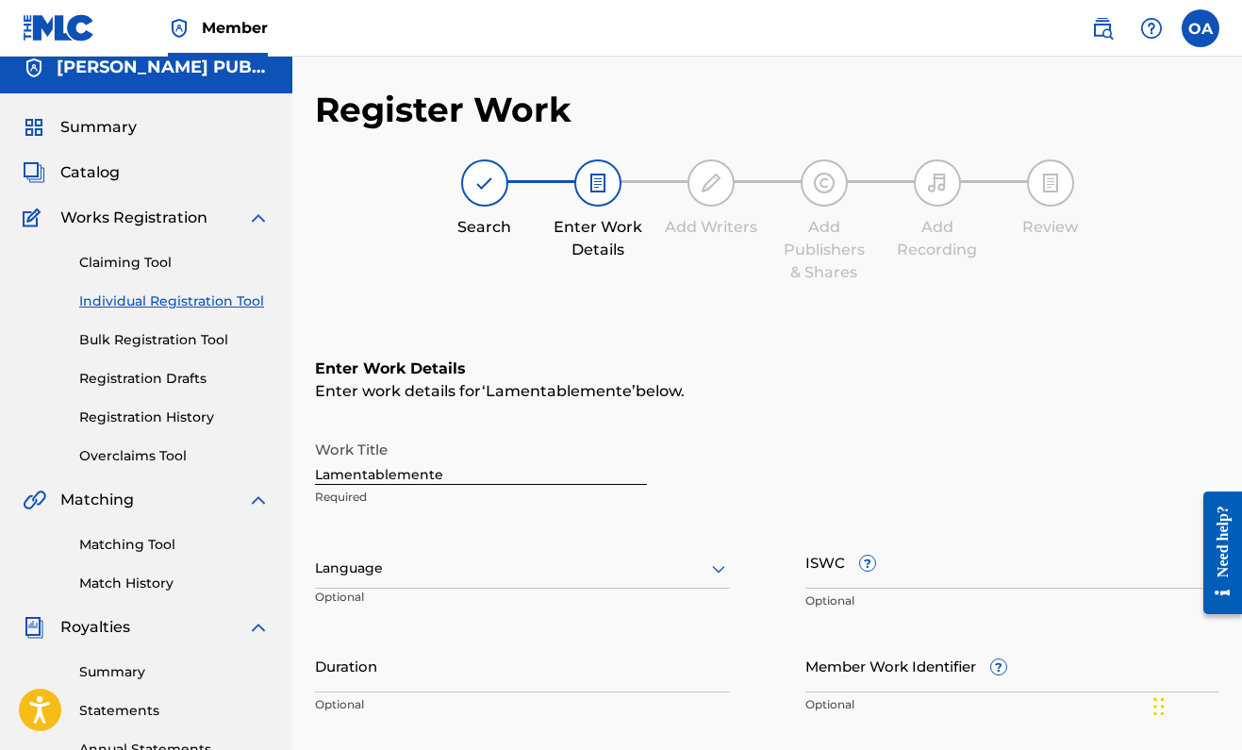
scroll to position [13, 0]
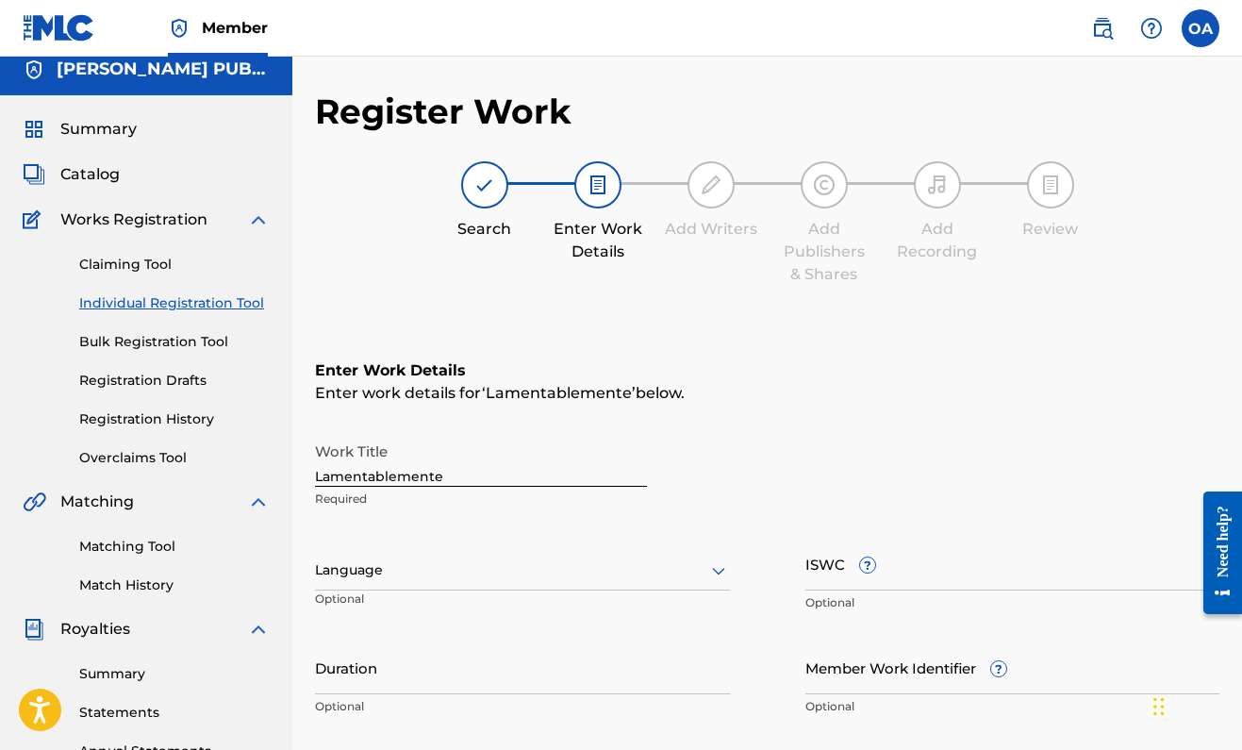
click at [714, 186] on img at bounding box center [711, 185] width 23 height 23
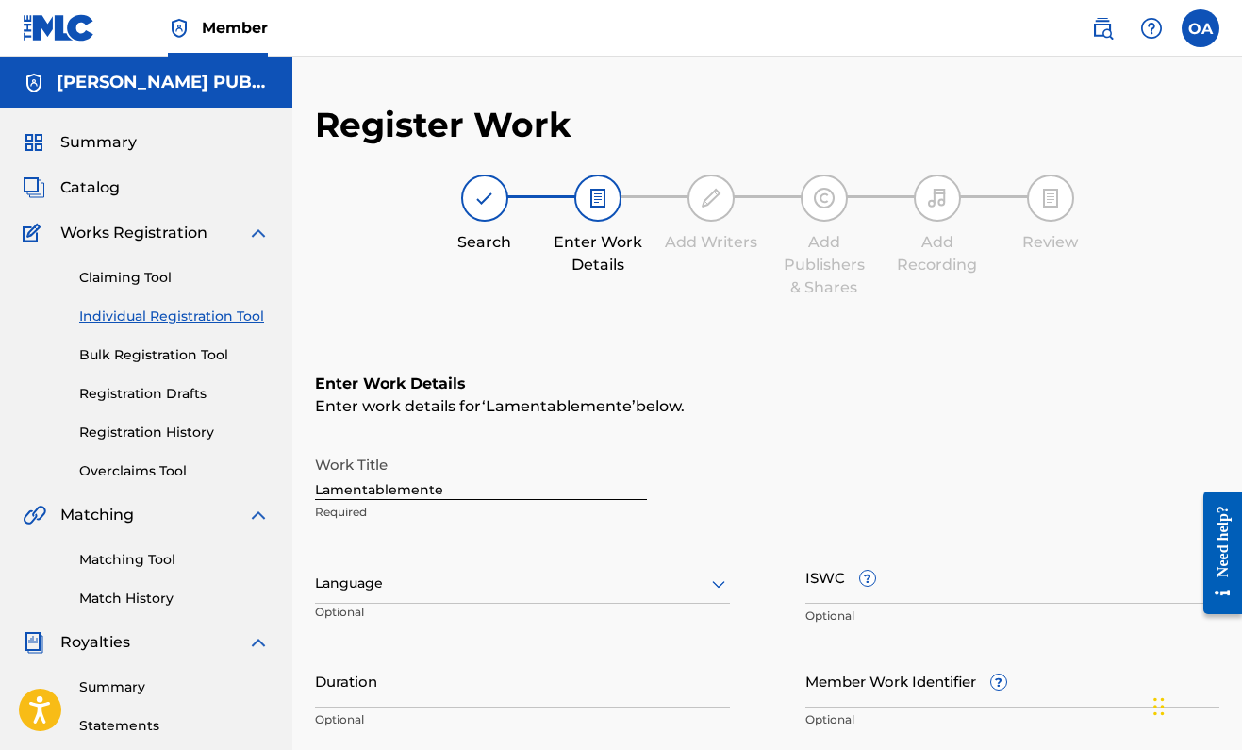
scroll to position [0, 0]
click at [88, 193] on span "Catalog" at bounding box center [89, 187] width 59 height 23
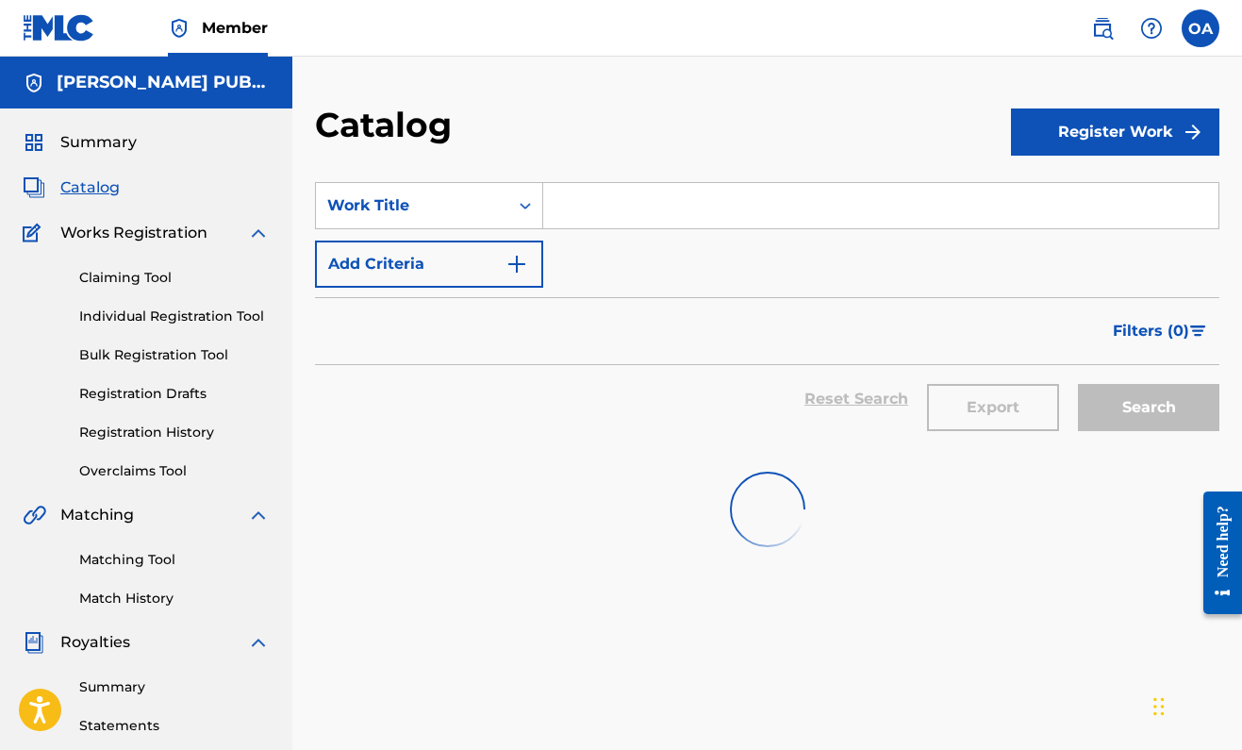
click at [88, 193] on span "Catalog" at bounding box center [89, 187] width 59 height 23
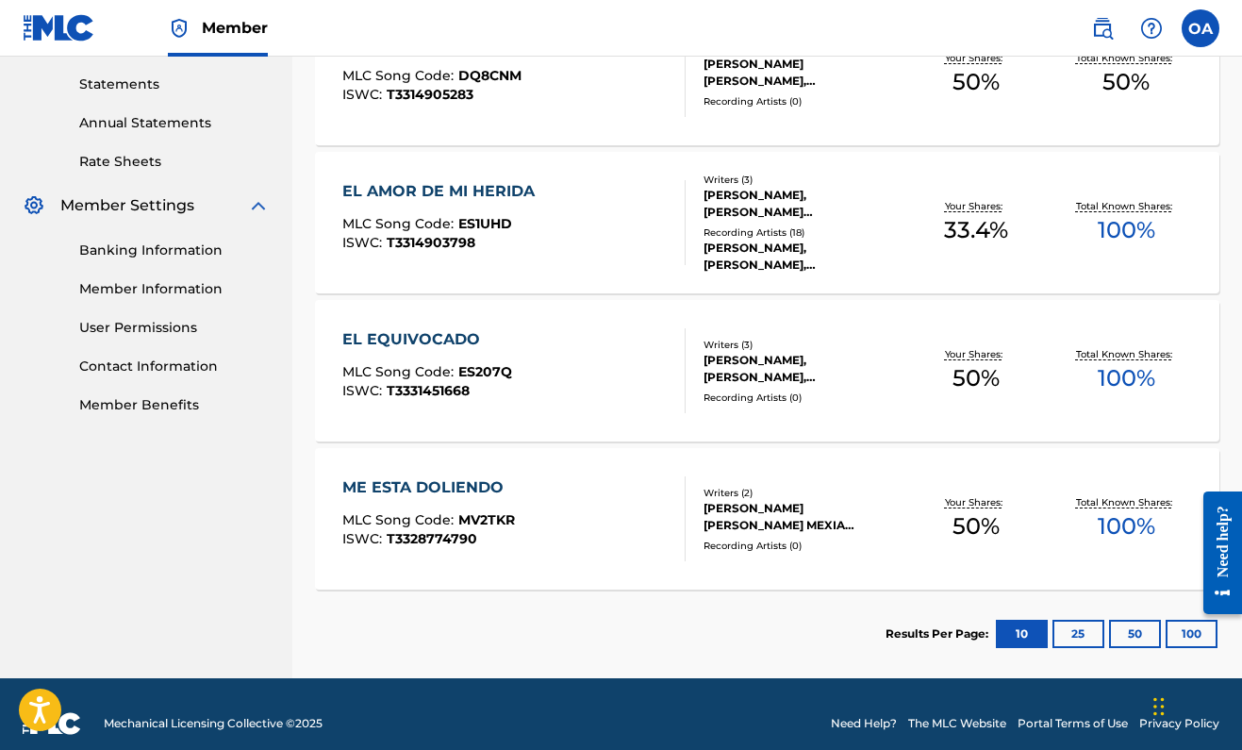
scroll to position [641, 0]
